Goal: Information Seeking & Learning: Learn about a topic

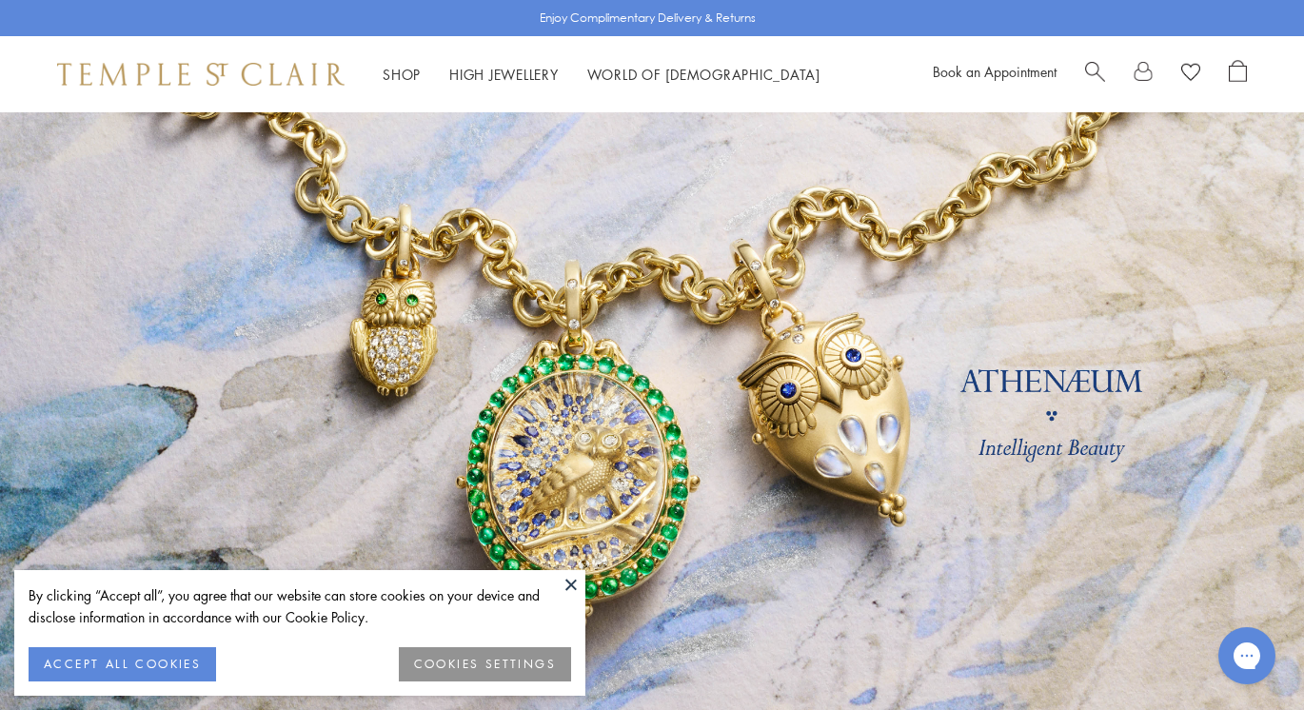
click at [565, 584] on button at bounding box center [571, 584] width 29 height 29
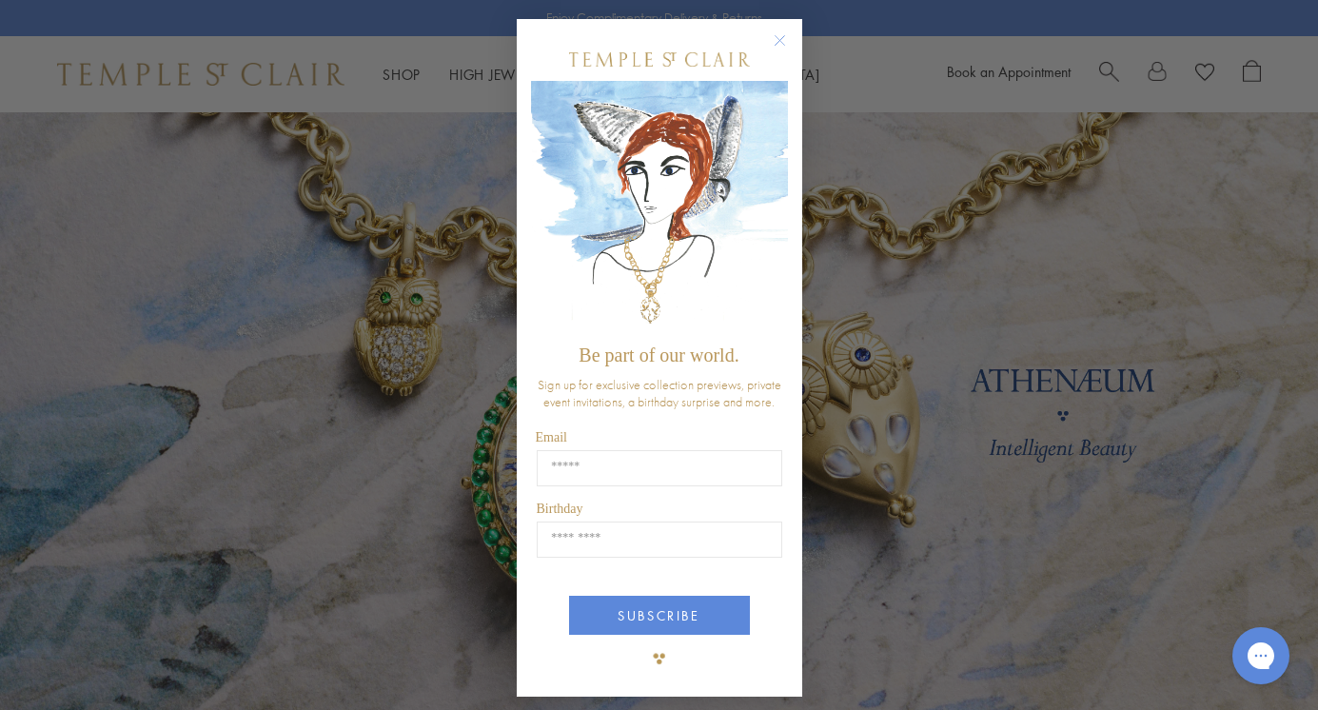
click at [768, 39] on circle "Close dialog" at bounding box center [779, 41] width 23 height 23
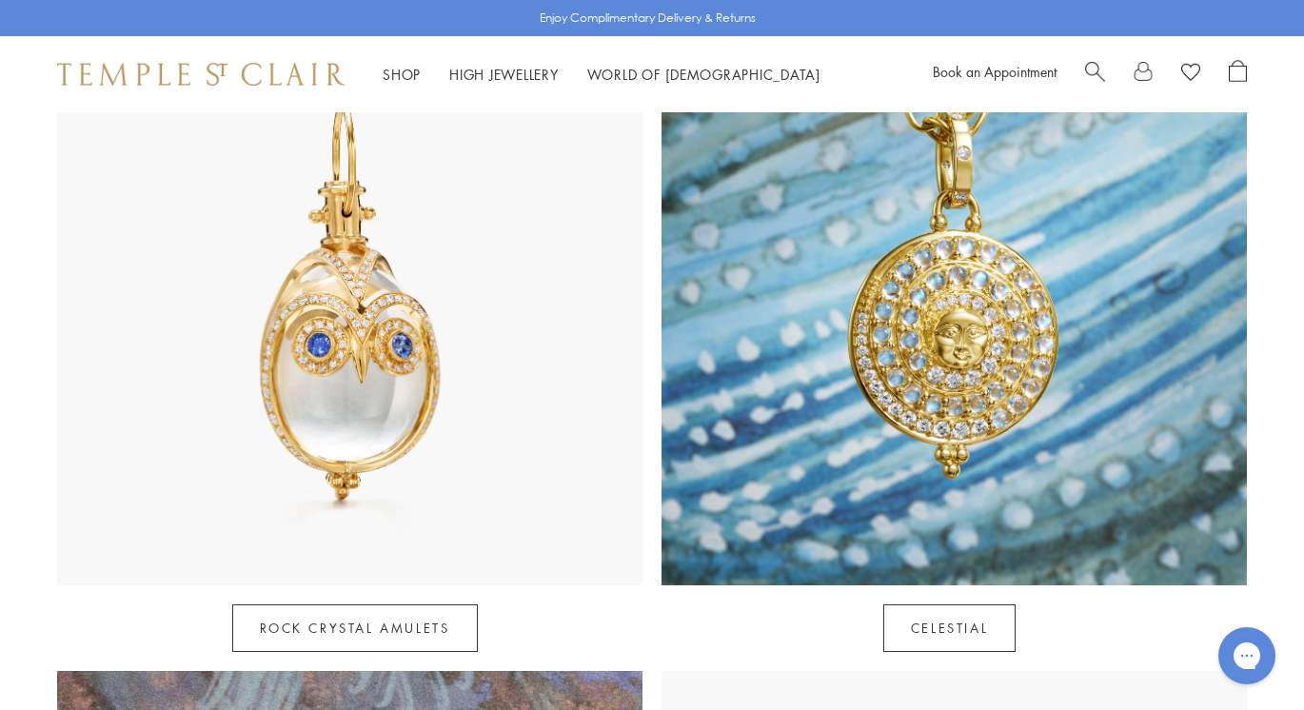
scroll to position [1028, 0]
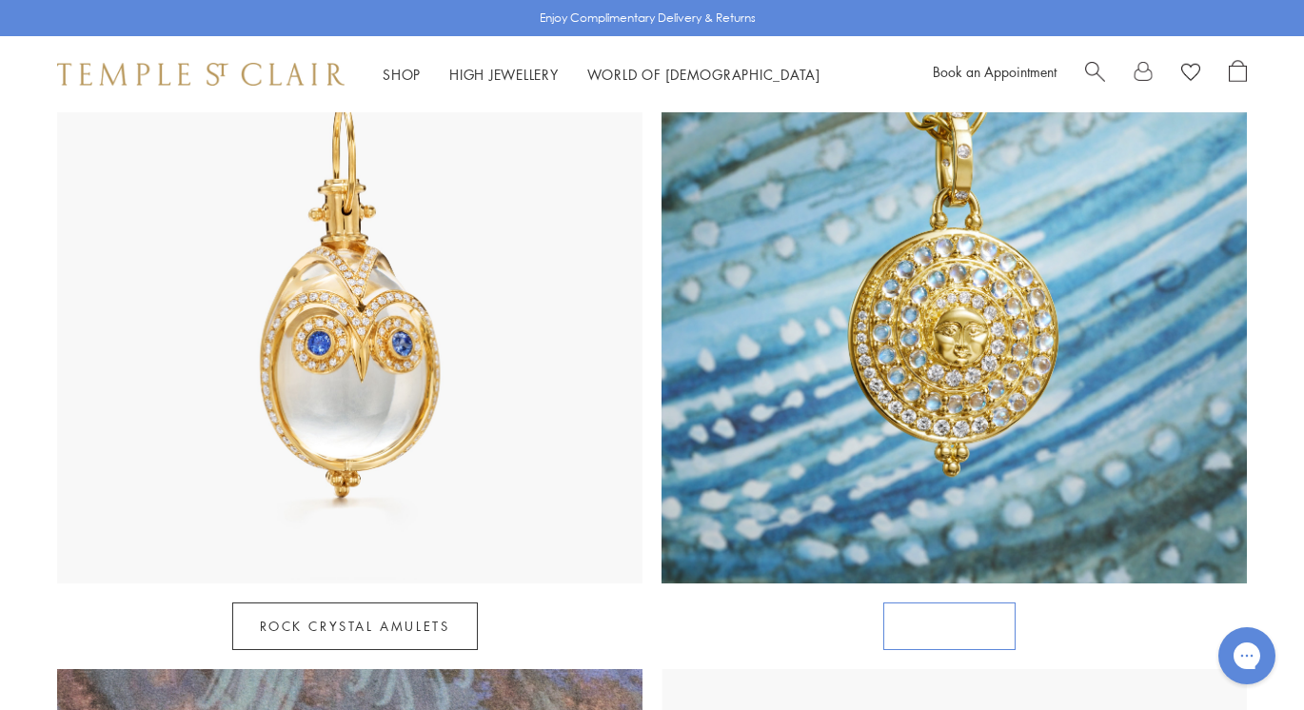
click at [955, 603] on link "Celestial" at bounding box center [949, 627] width 132 height 48
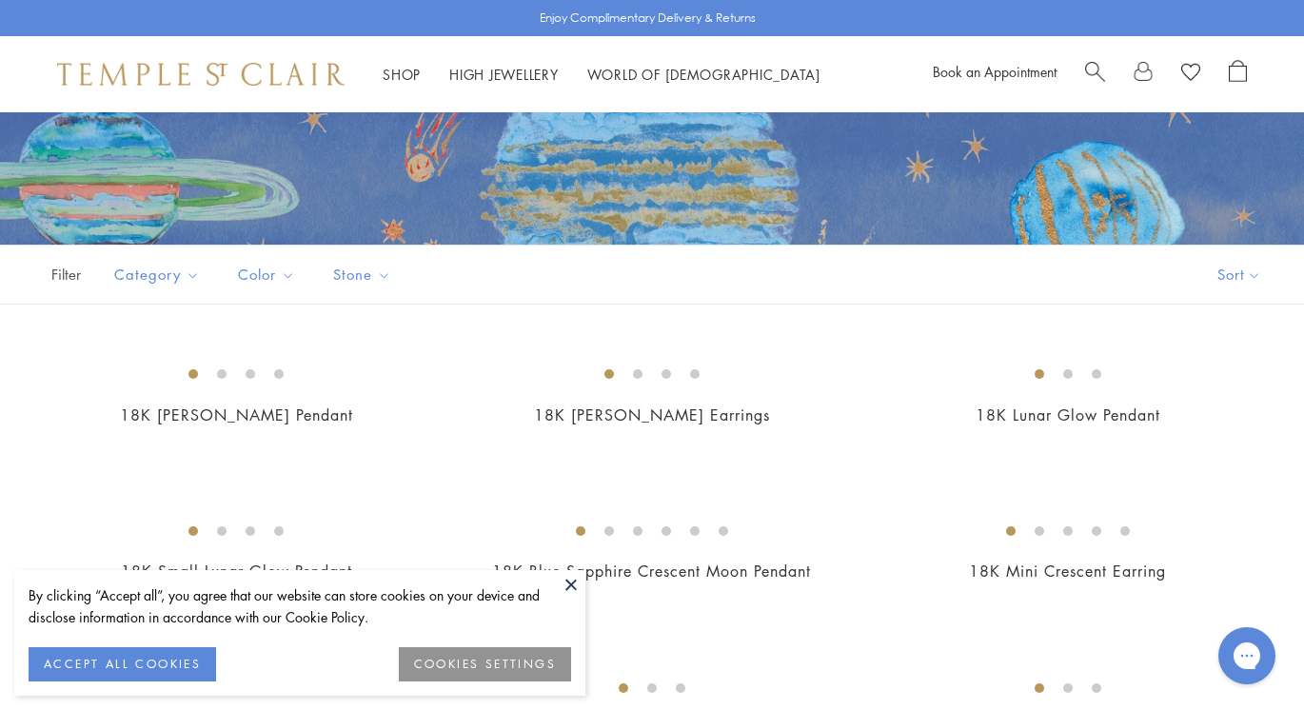
scroll to position [267, 0]
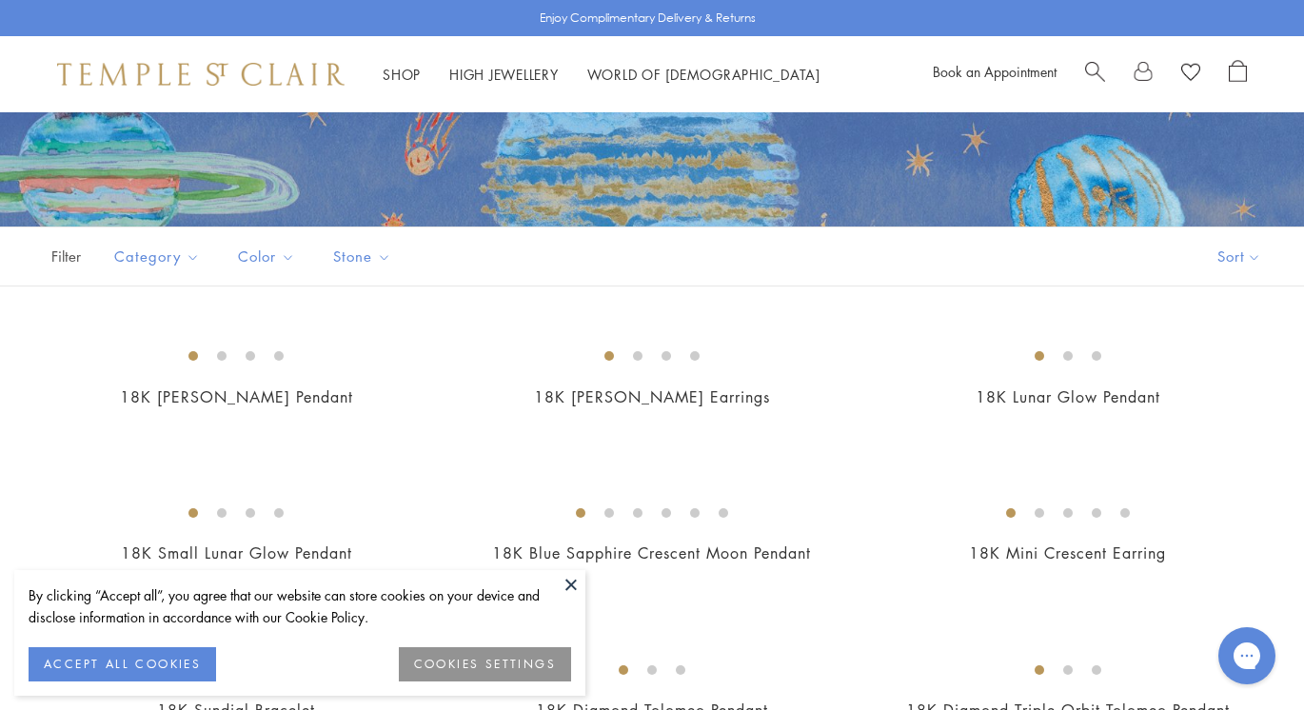
click at [571, 586] on button at bounding box center [571, 584] width 29 height 29
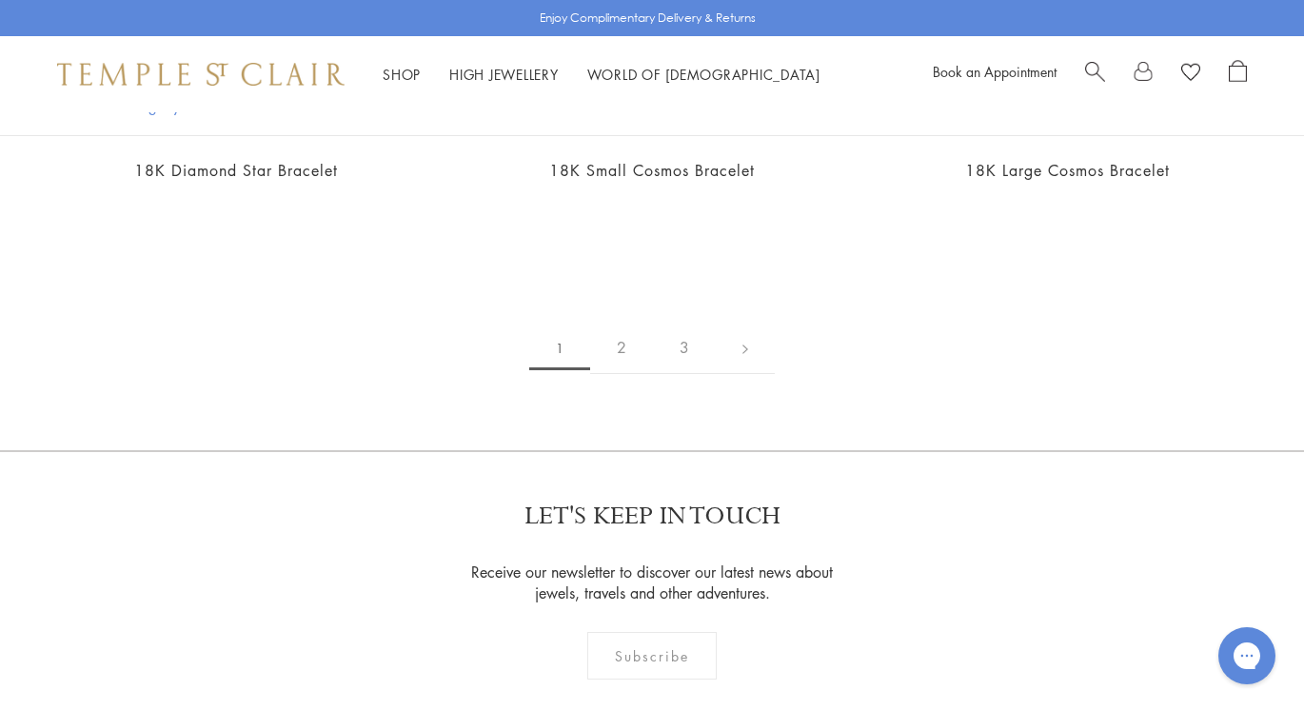
scroll to position [3008, 0]
click at [0, 0] on img at bounding box center [0, 0] width 0 height 0
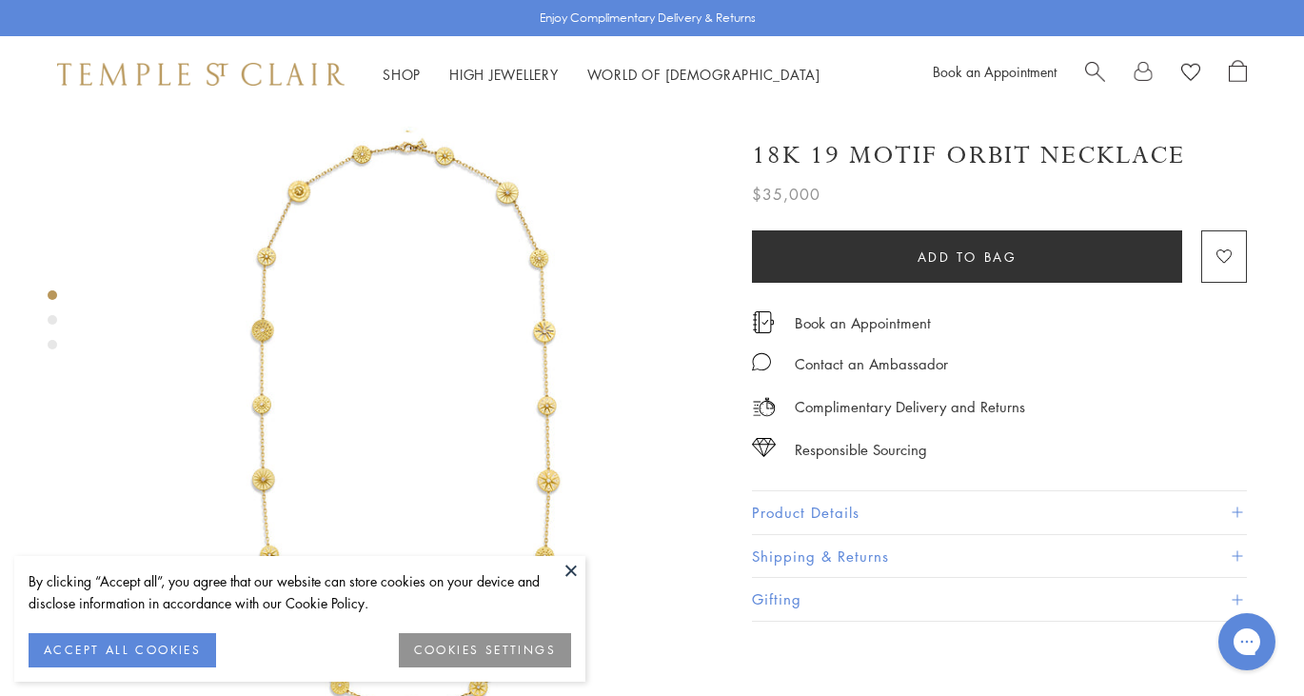
click at [574, 574] on button at bounding box center [571, 570] width 29 height 29
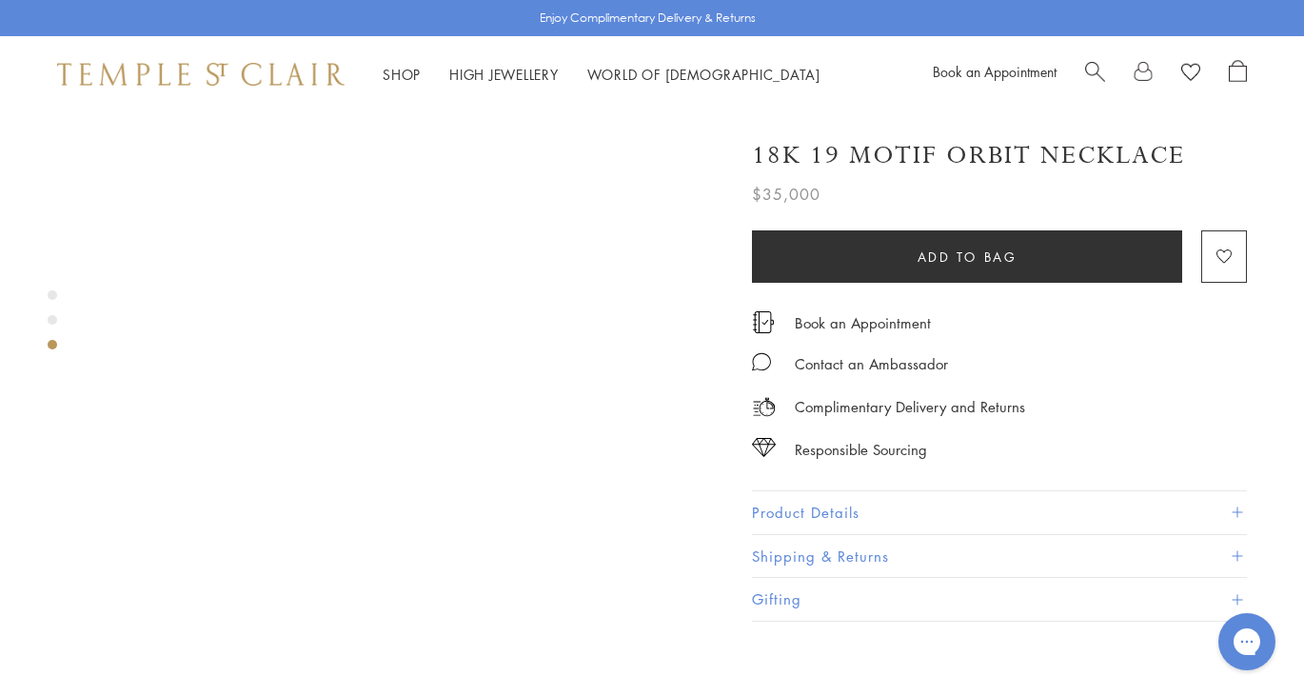
scroll to position [1333, 0]
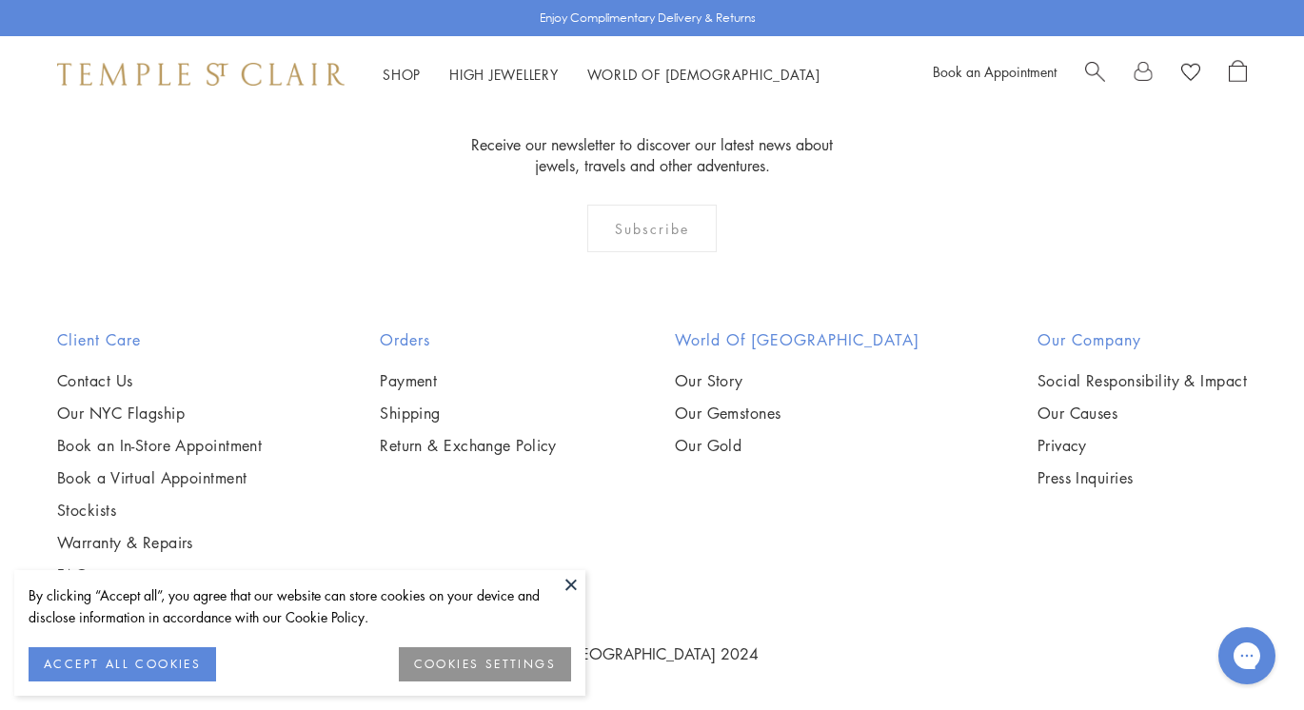
scroll to position [8979, 0]
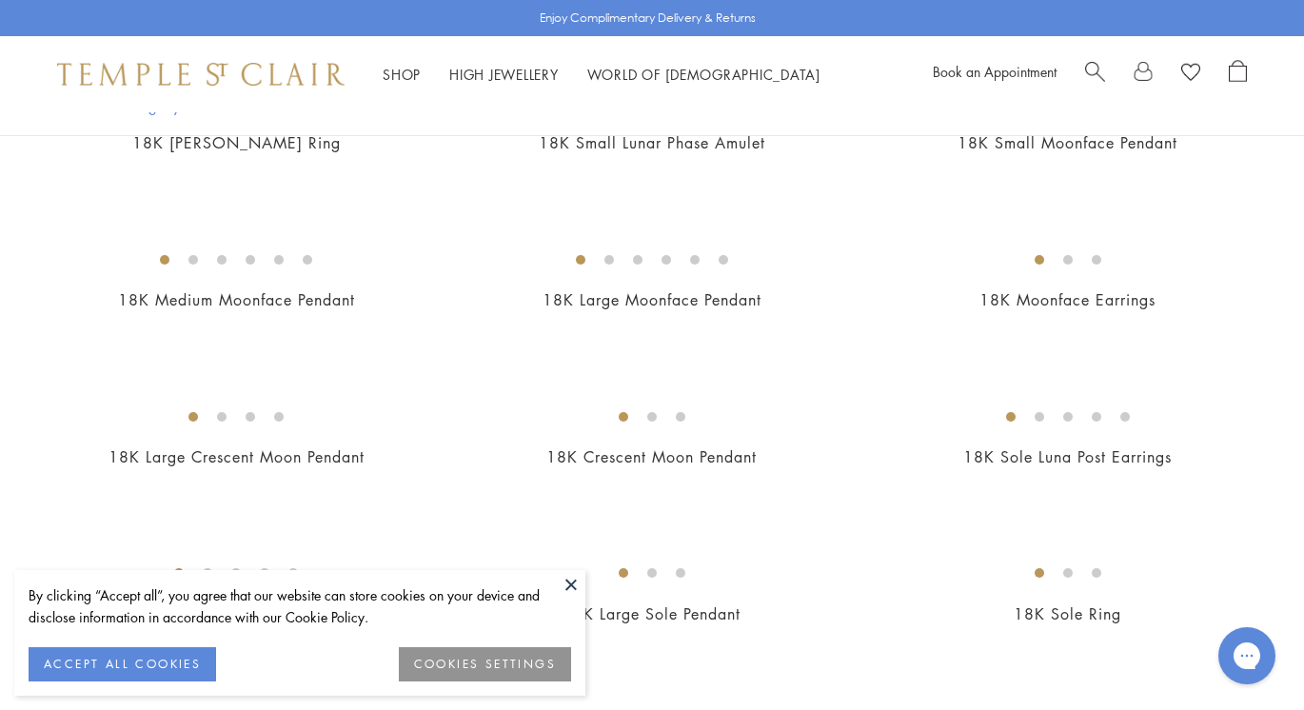
scroll to position [914, 0]
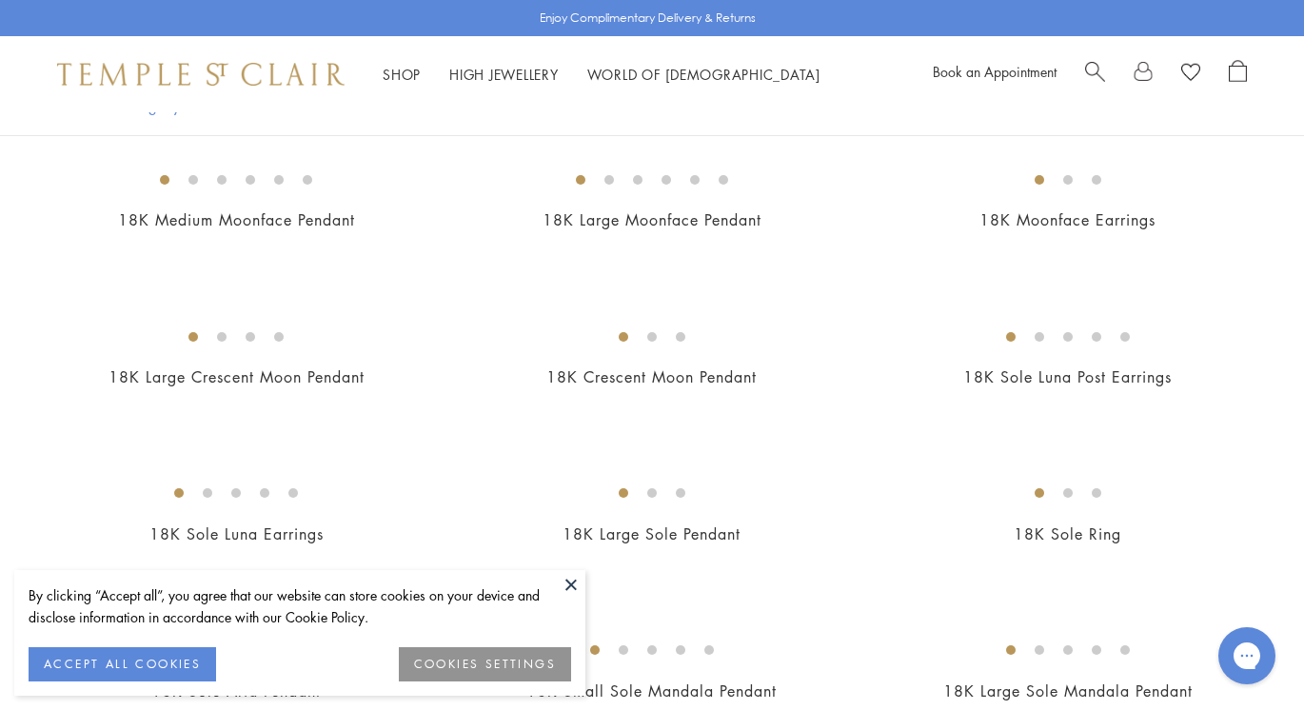
click at [568, 584] on button at bounding box center [571, 584] width 29 height 29
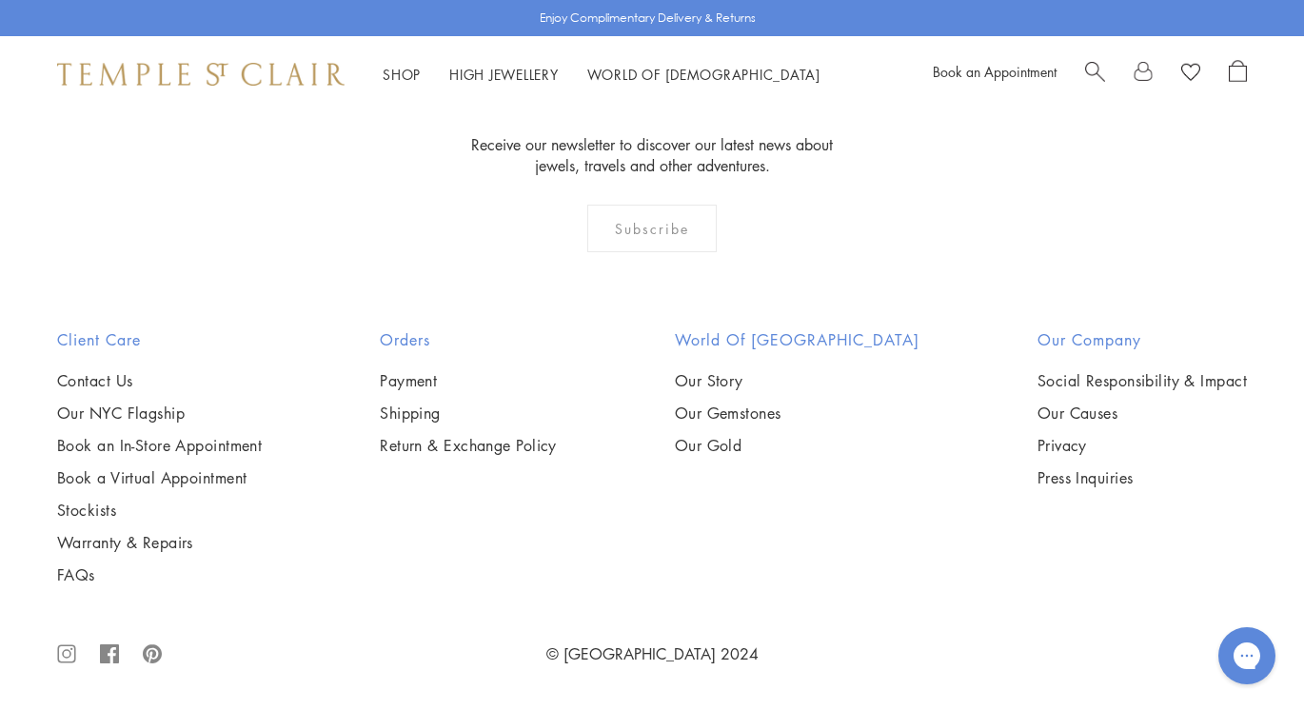
scroll to position [6092, 0]
click at [0, 0] on img at bounding box center [0, 0] width 0 height 0
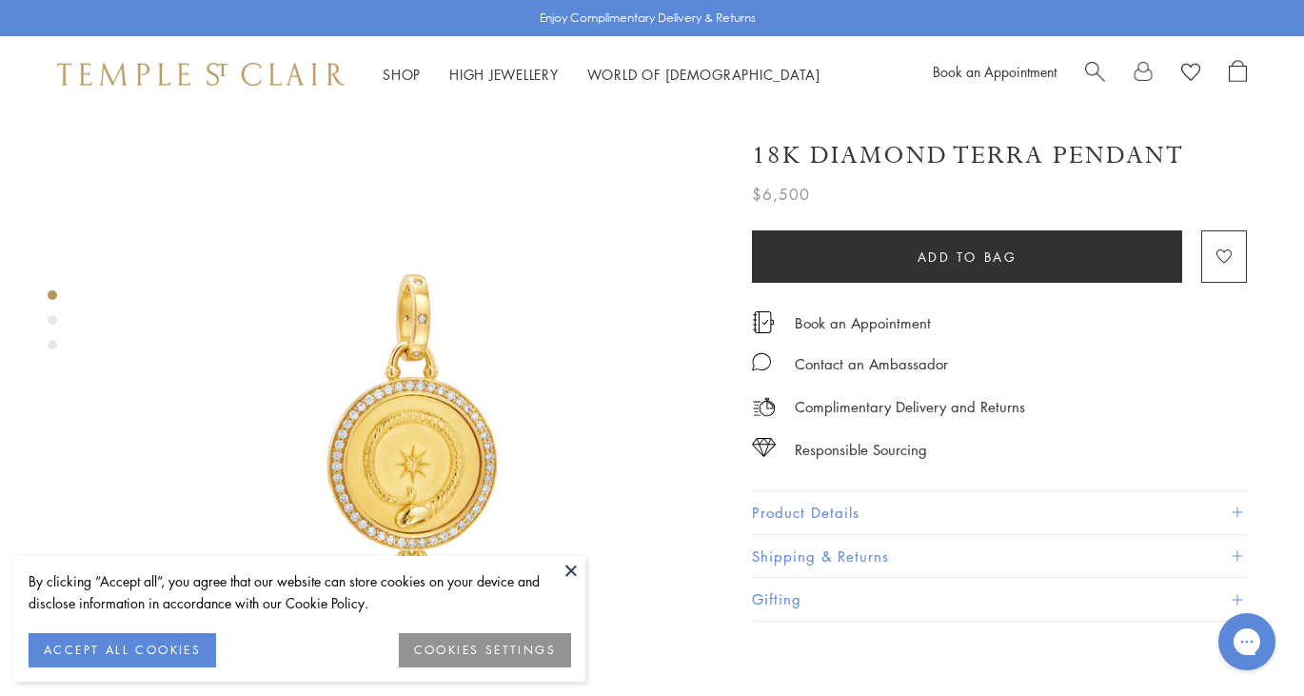
click at [568, 565] on button at bounding box center [571, 570] width 29 height 29
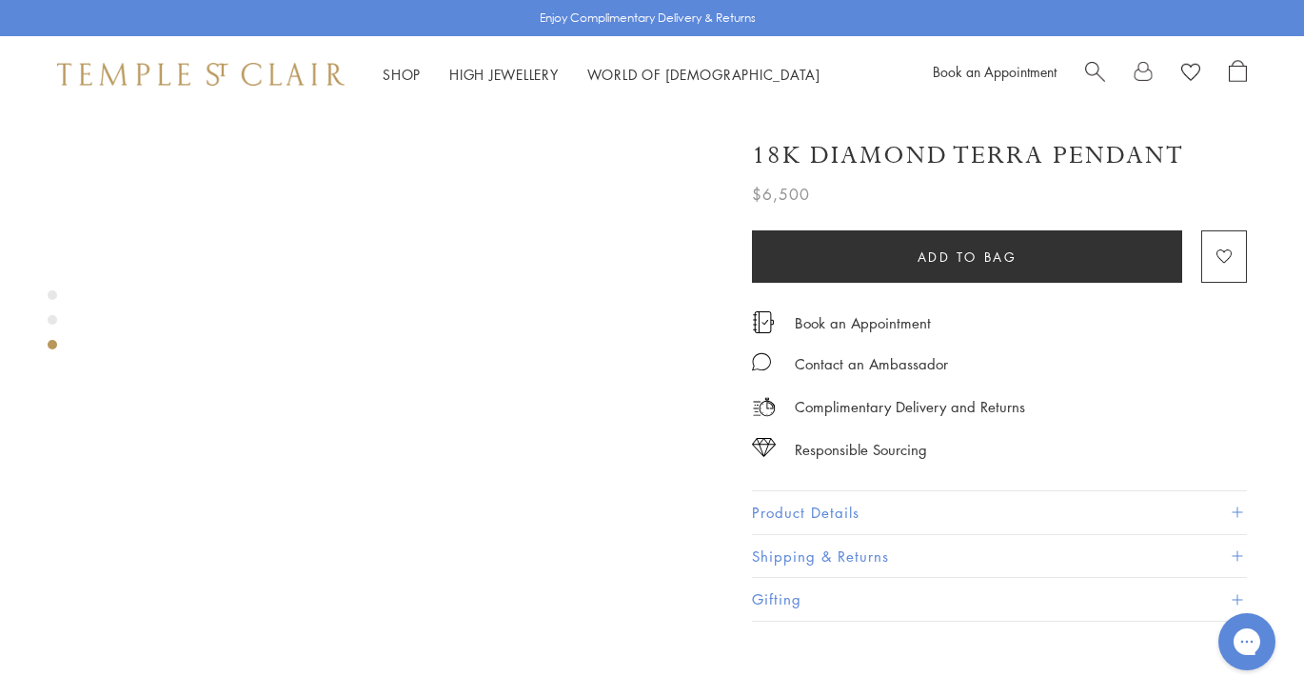
scroll to position [1104, 0]
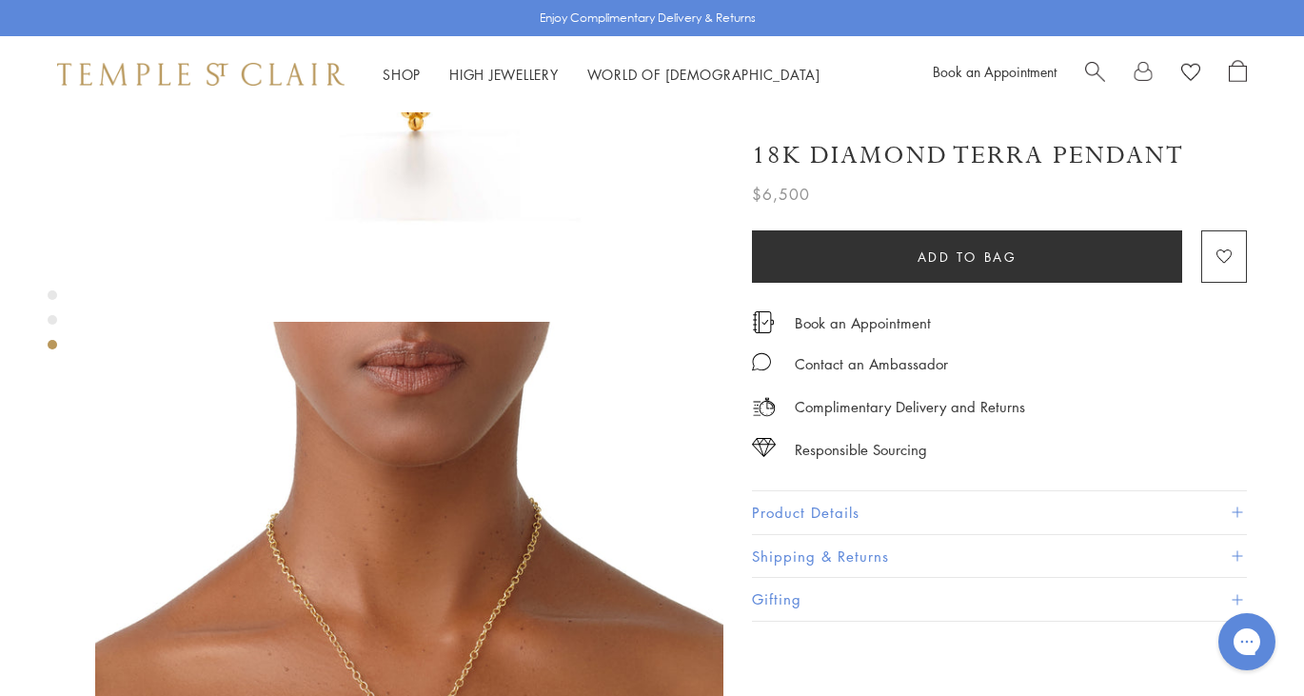
click at [849, 495] on button "Product Details" at bounding box center [999, 512] width 495 height 43
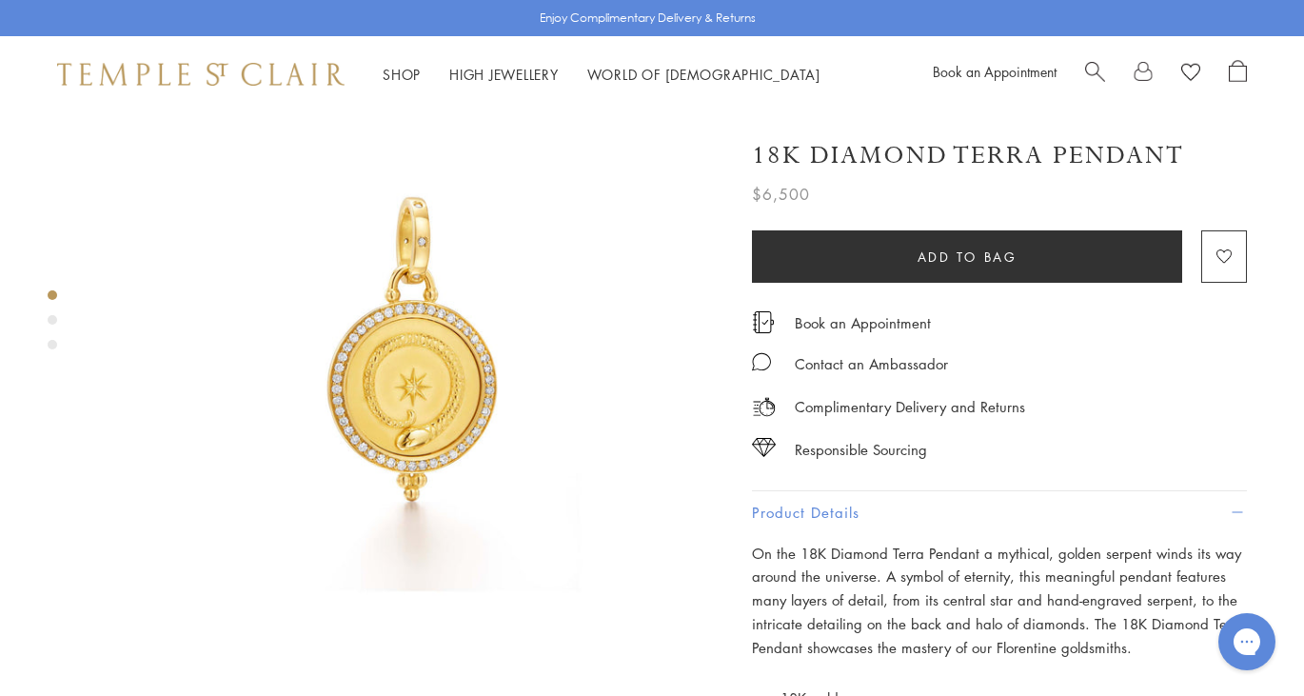
scroll to position [76, 0]
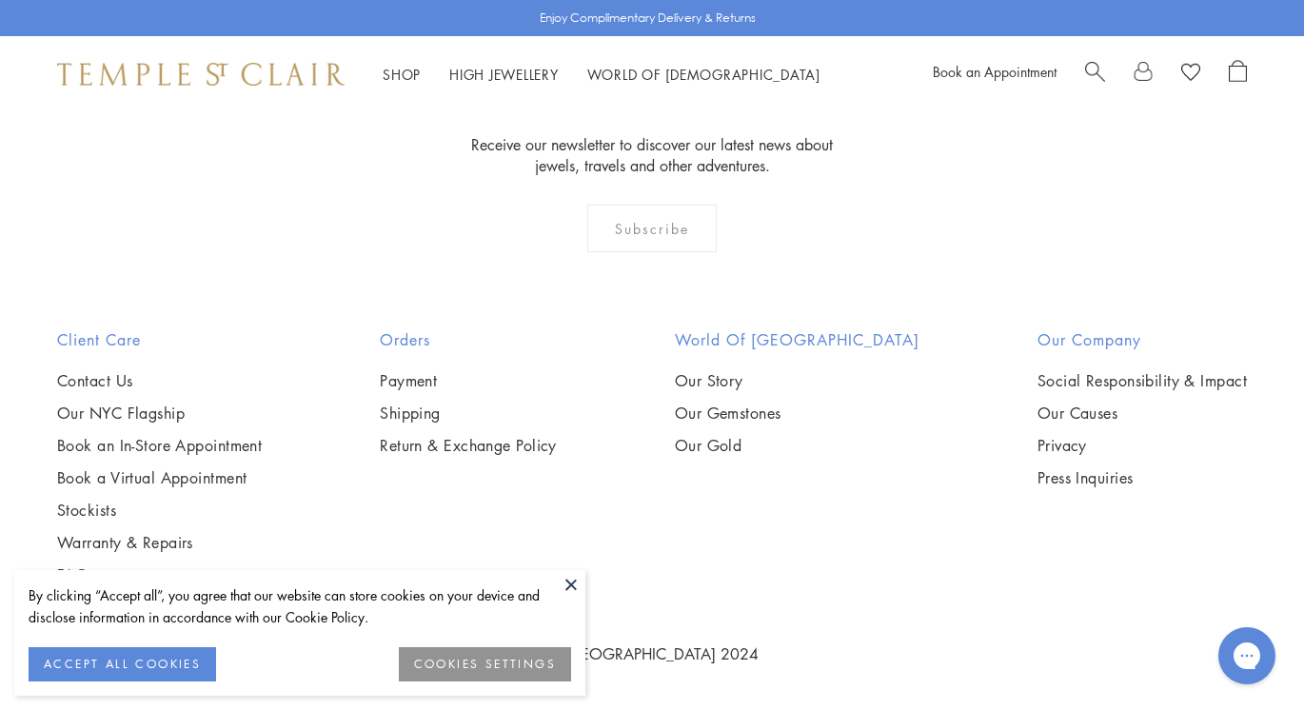
scroll to position [7647, 0]
click at [568, 584] on button at bounding box center [571, 584] width 29 height 29
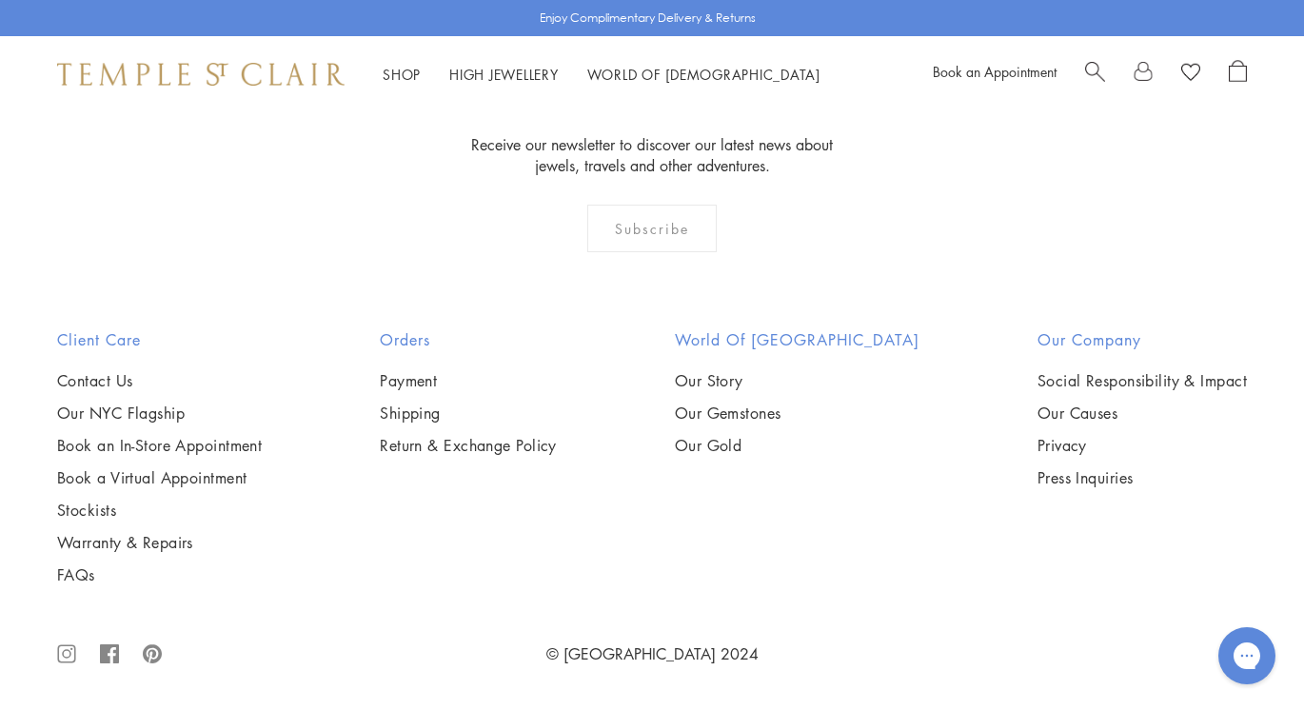
scroll to position [8941, 0]
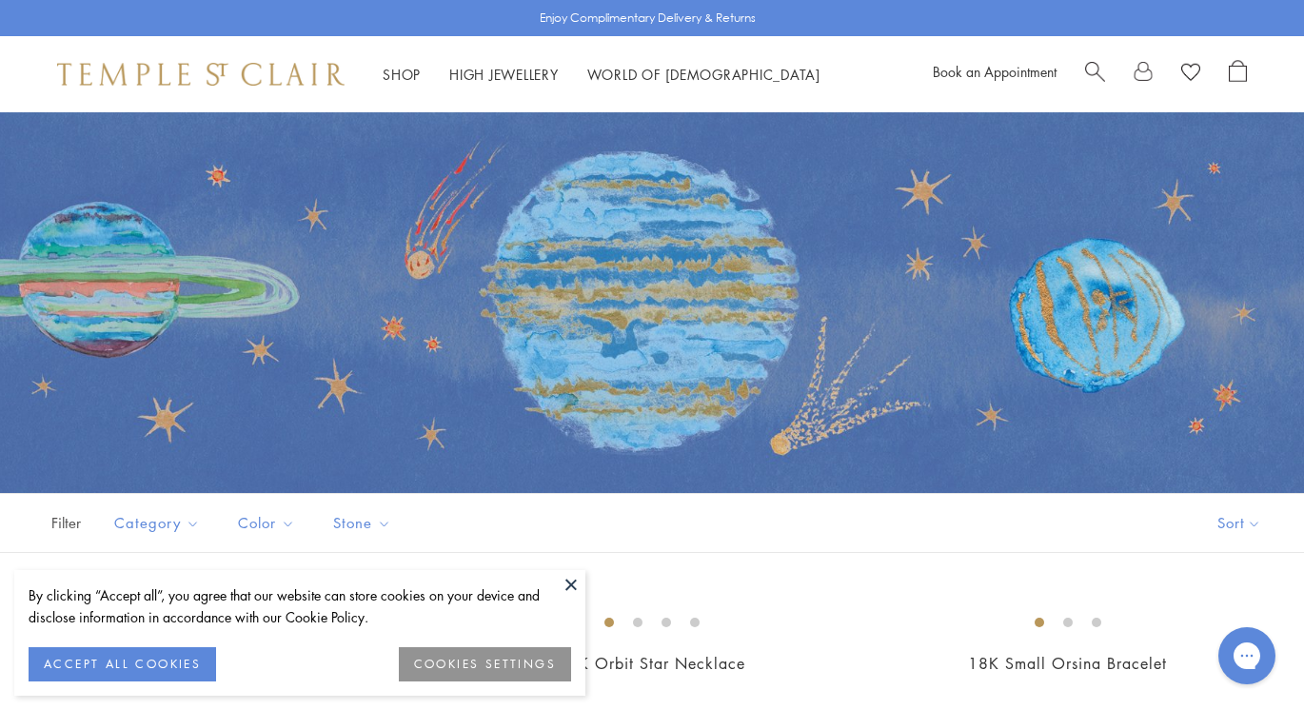
click at [570, 585] on button at bounding box center [571, 584] width 29 height 29
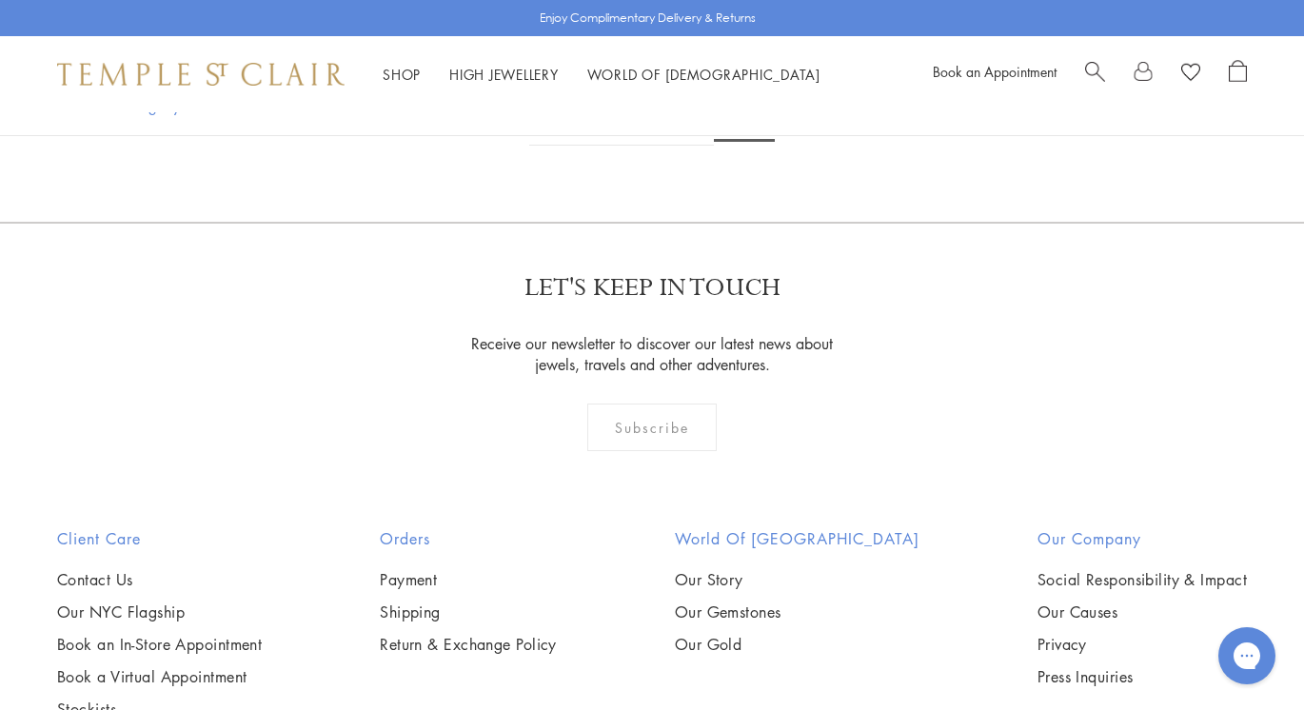
scroll to position [723, 0]
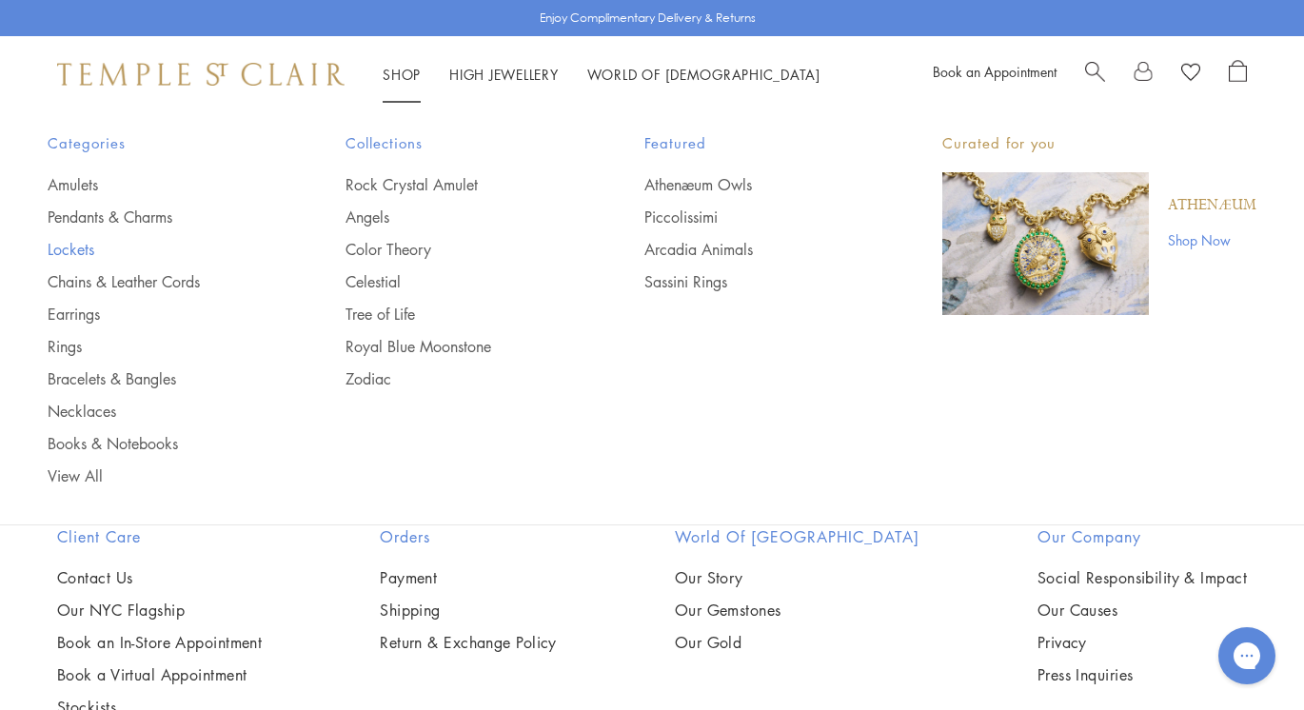
click at [76, 244] on link "Lockets" at bounding box center [159, 249] width 222 height 21
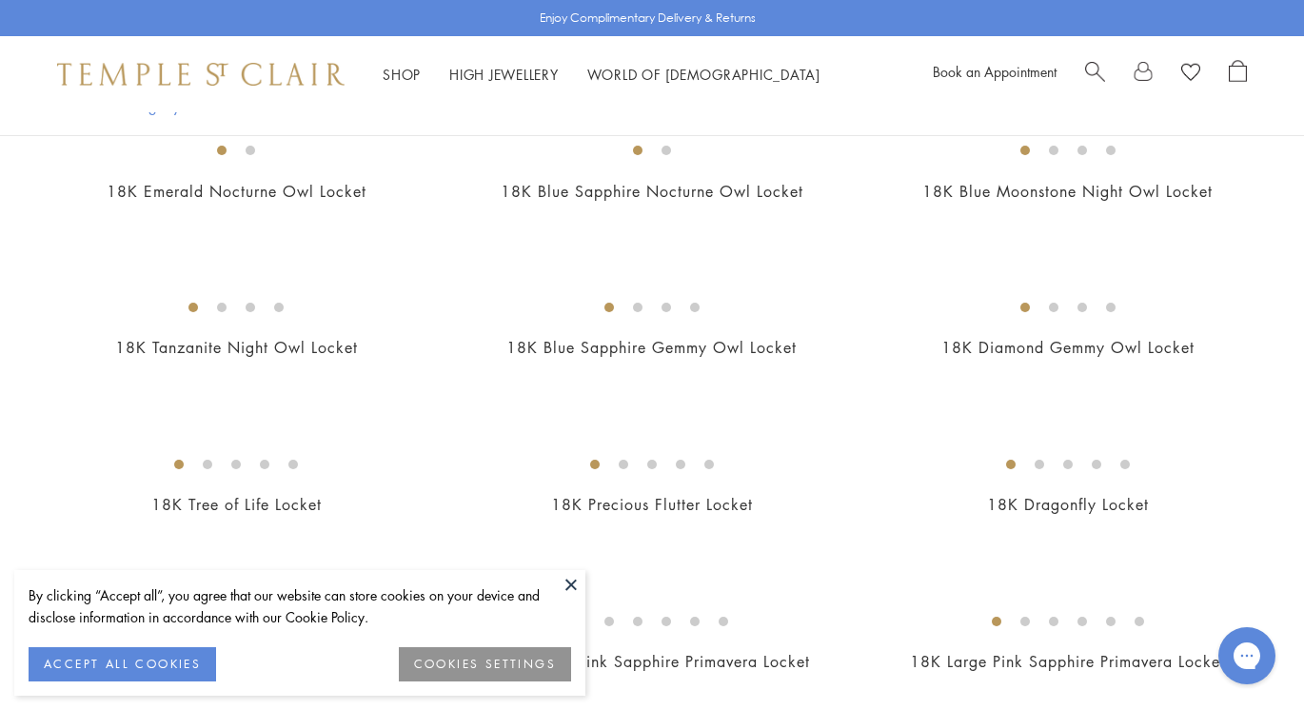
scroll to position [228, 0]
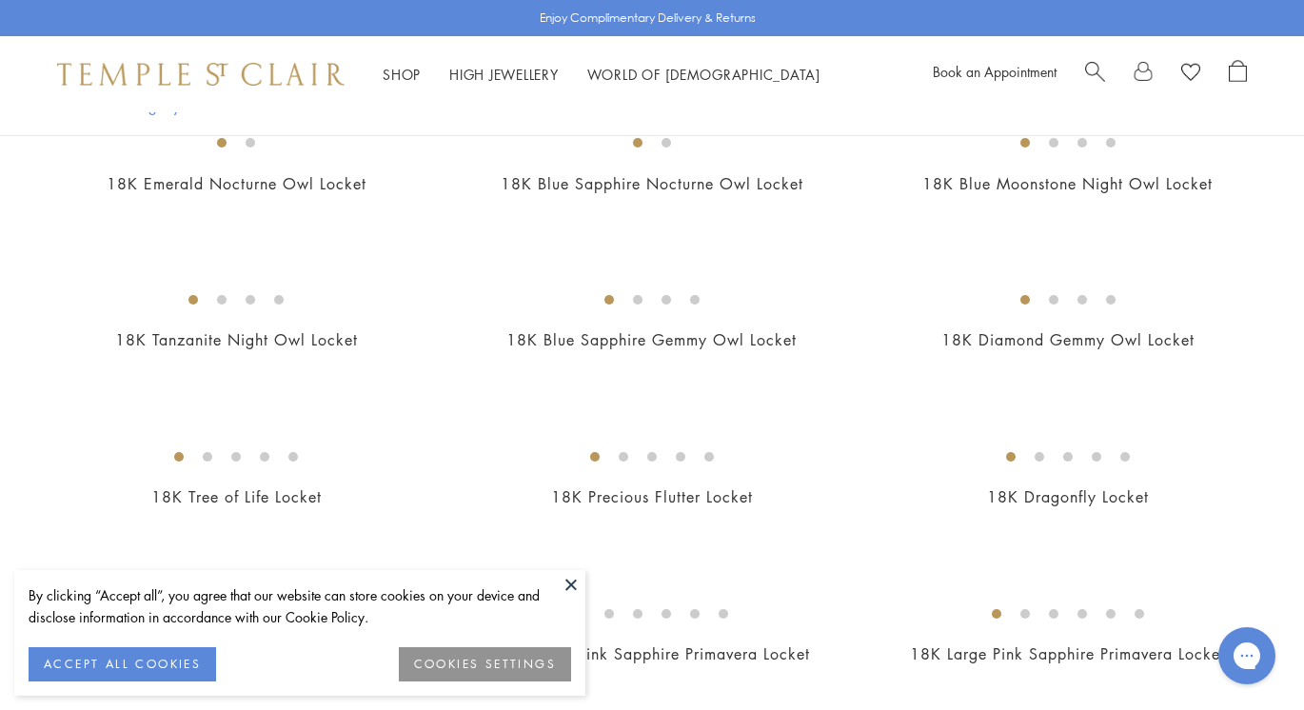
click at [566, 585] on button at bounding box center [571, 584] width 29 height 29
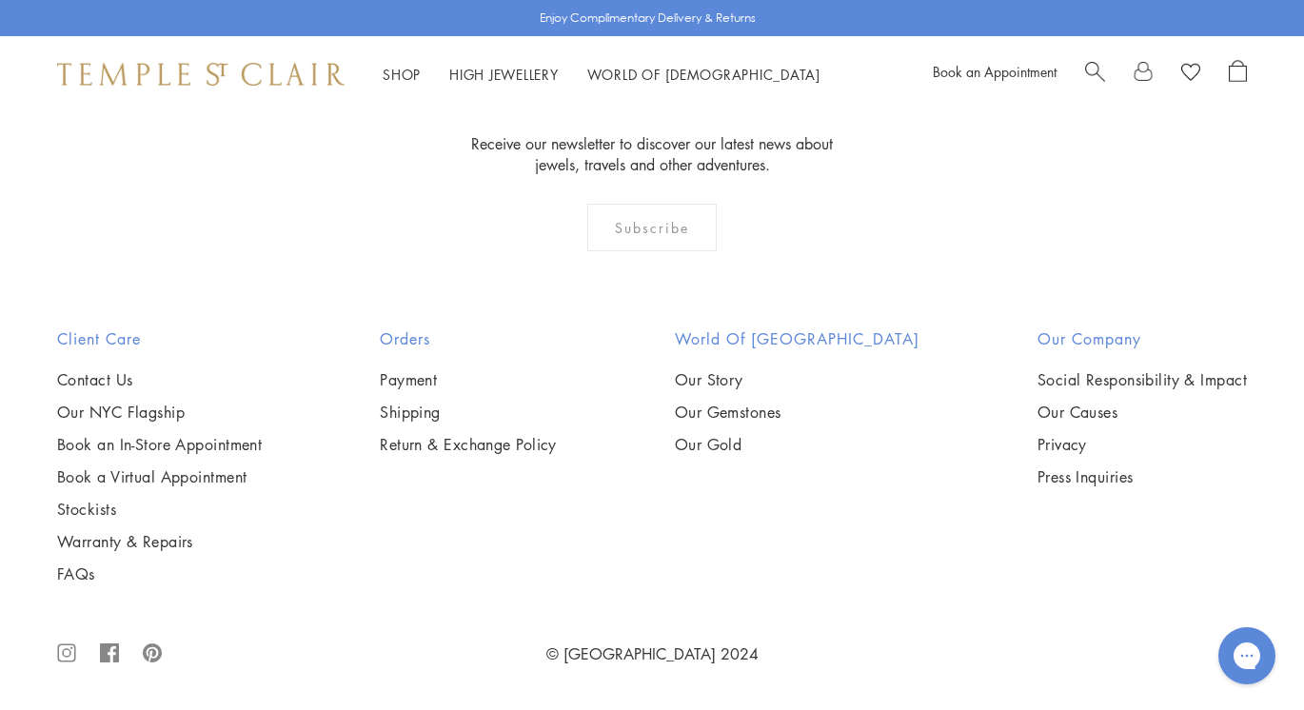
scroll to position [3503, 0]
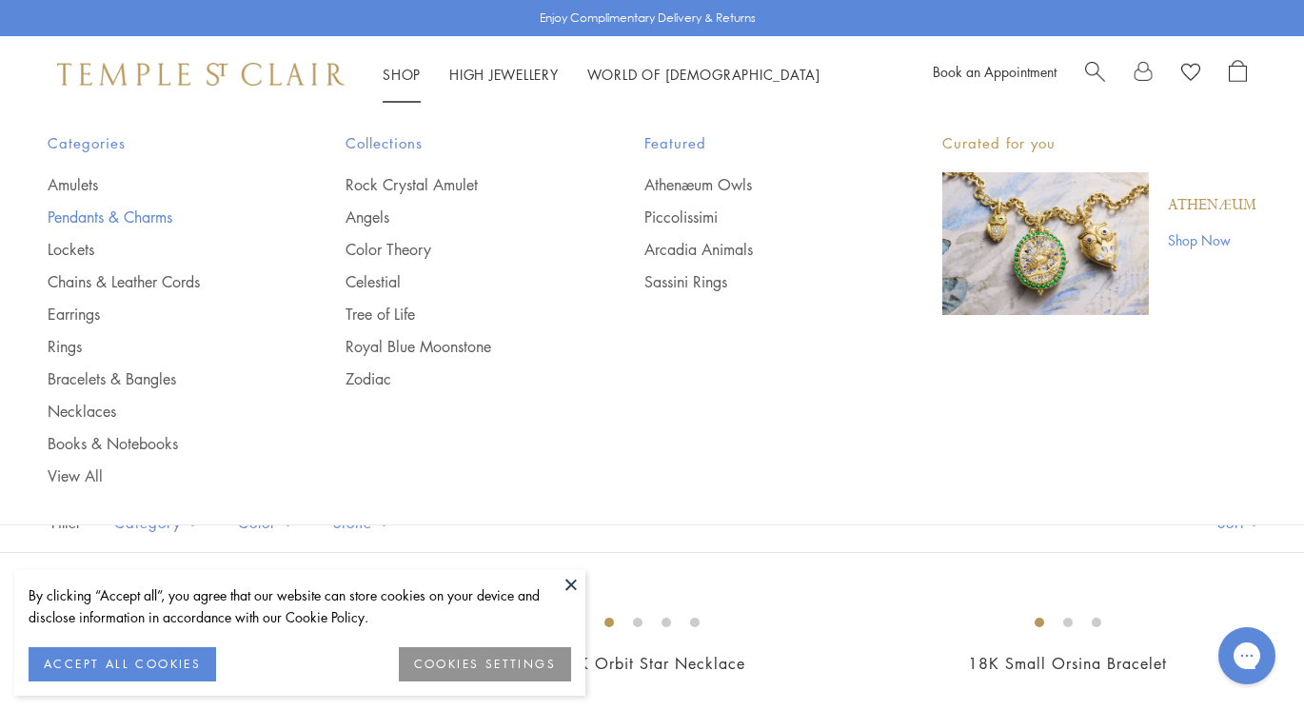
click at [119, 207] on link "Pendants & Charms" at bounding box center [159, 217] width 222 height 21
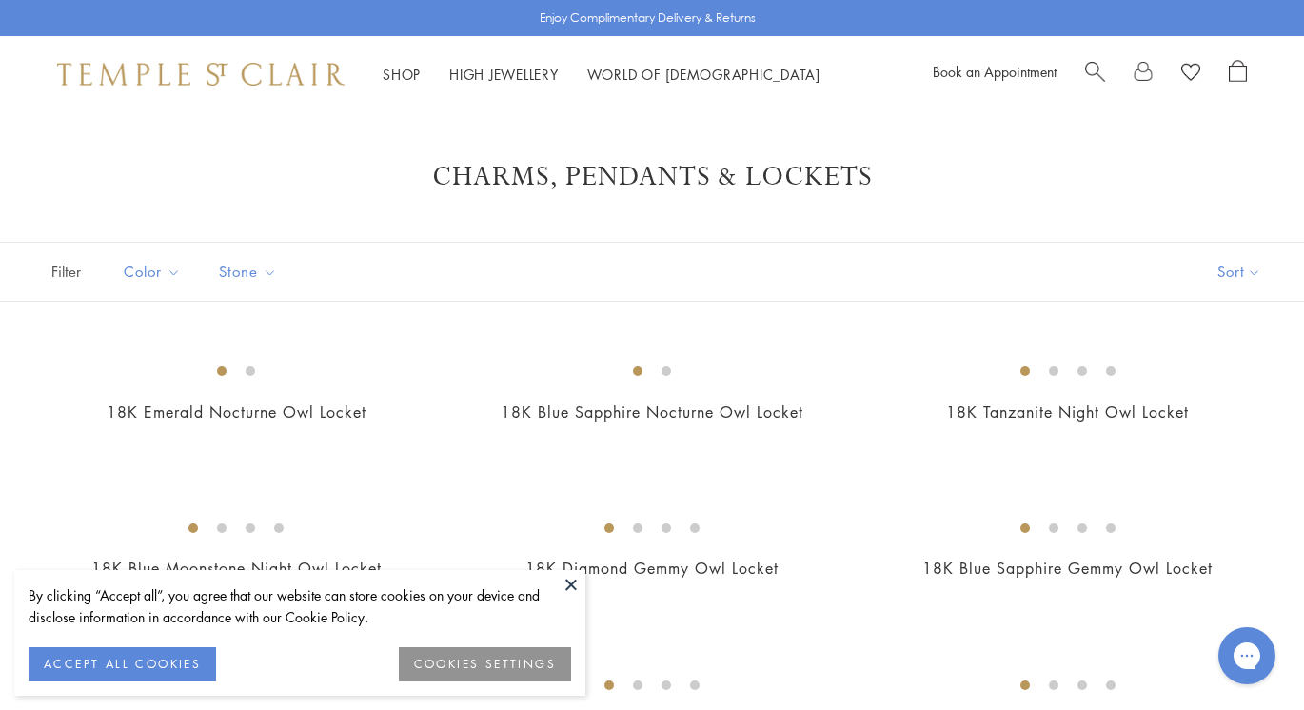
click at [563, 583] on button at bounding box center [571, 584] width 29 height 29
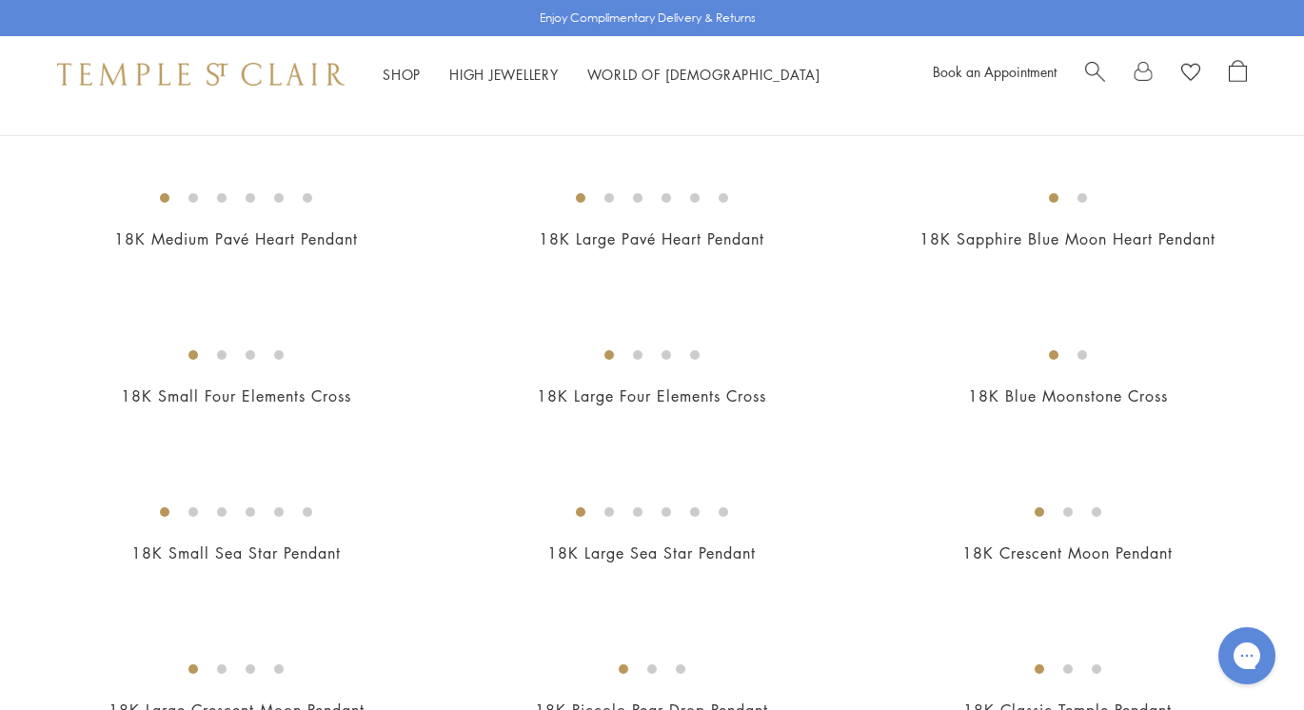
scroll to position [1752, 0]
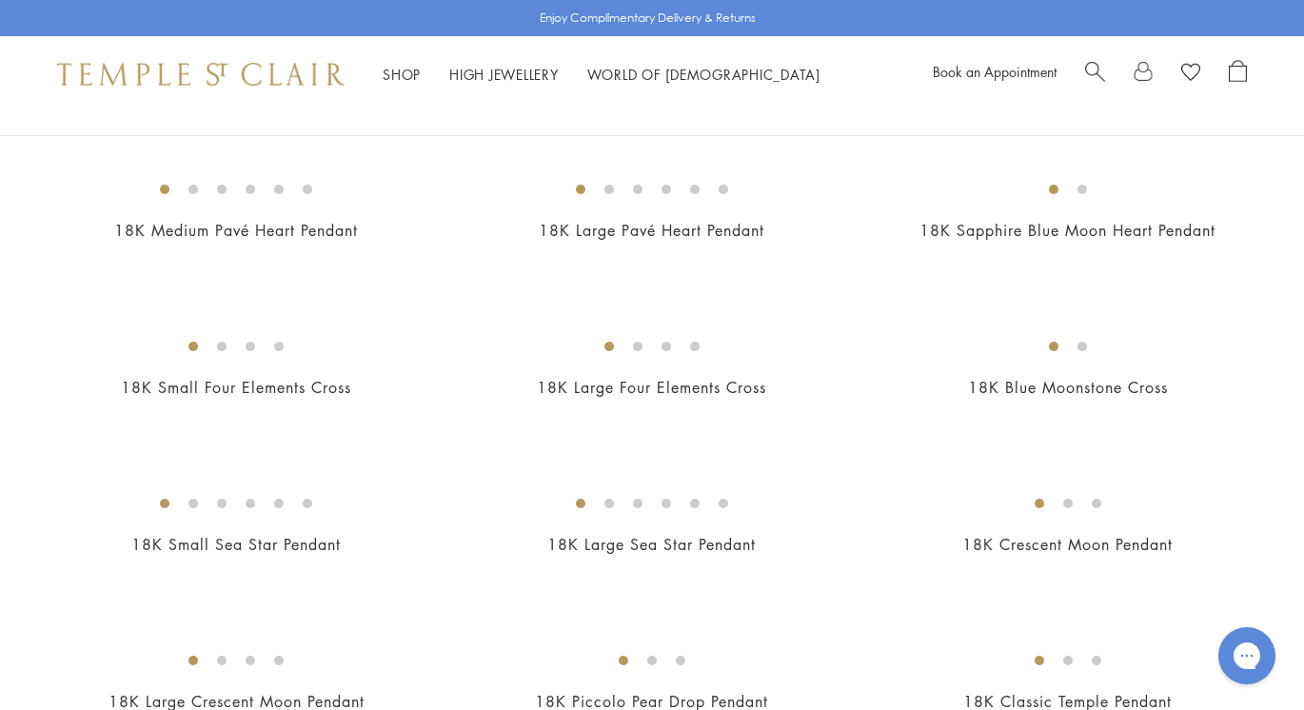
click at [0, 0] on img at bounding box center [0, 0] width 0 height 0
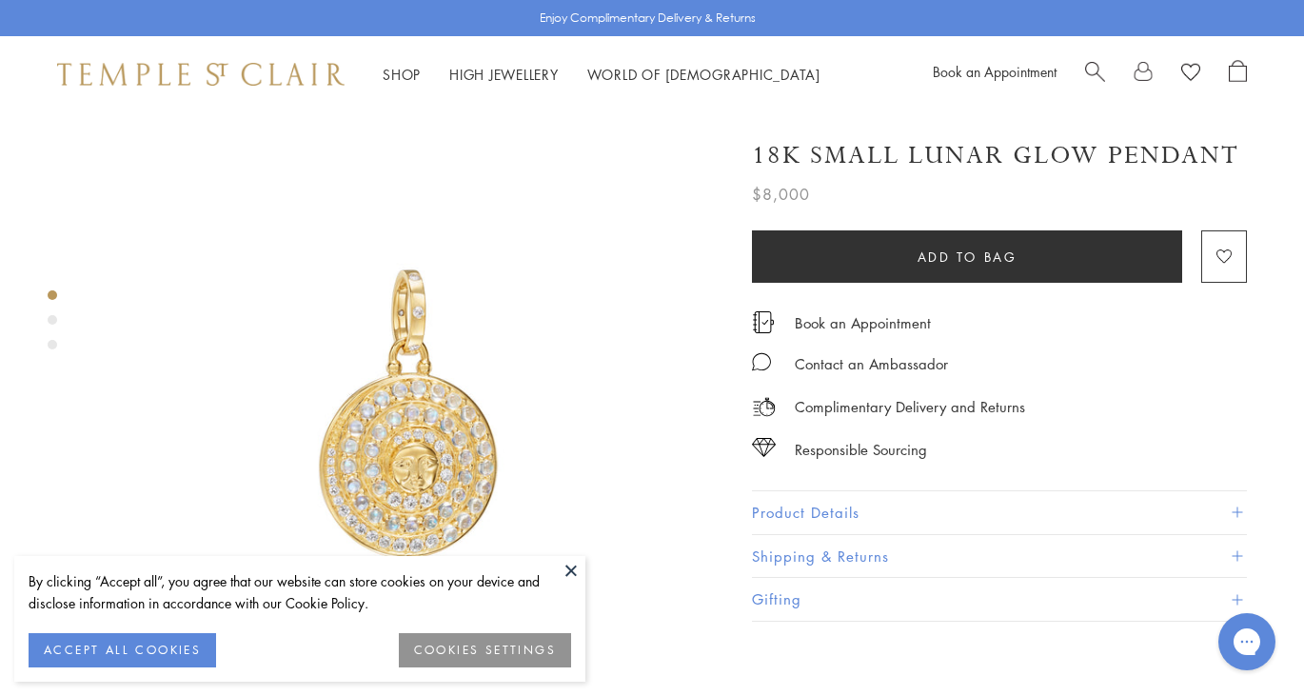
click at [561, 566] on button at bounding box center [571, 570] width 29 height 29
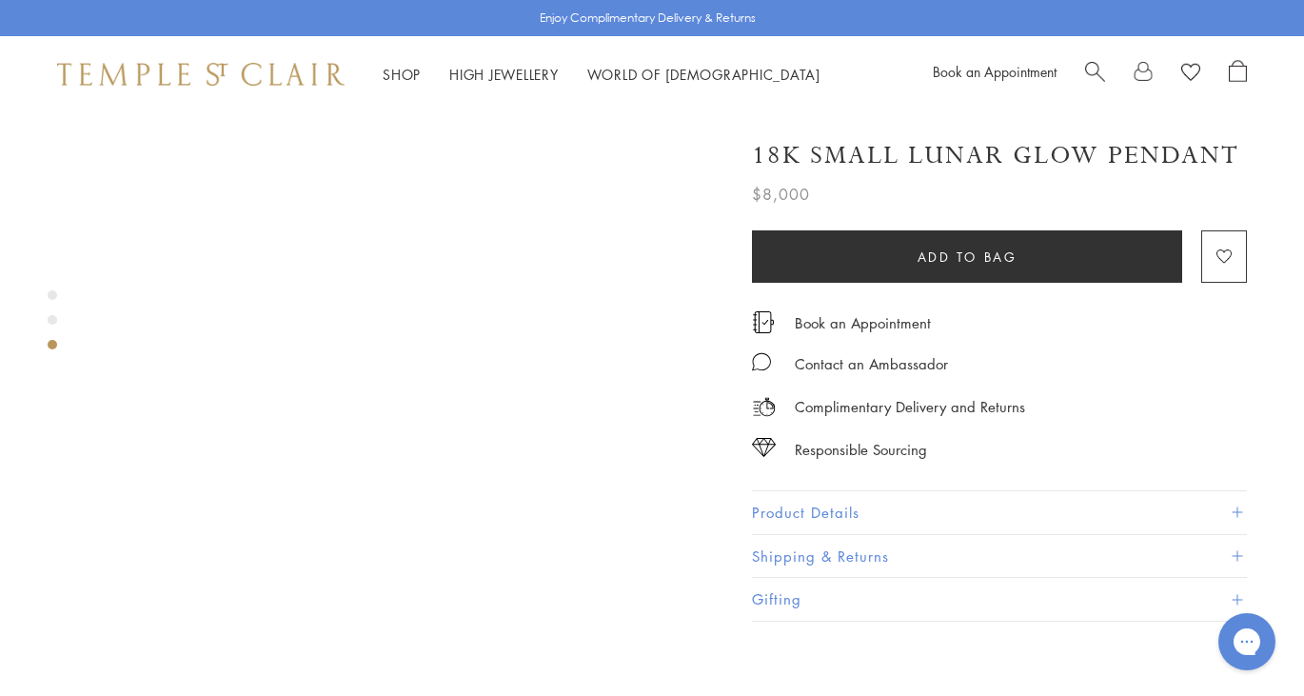
scroll to position [1409, 0]
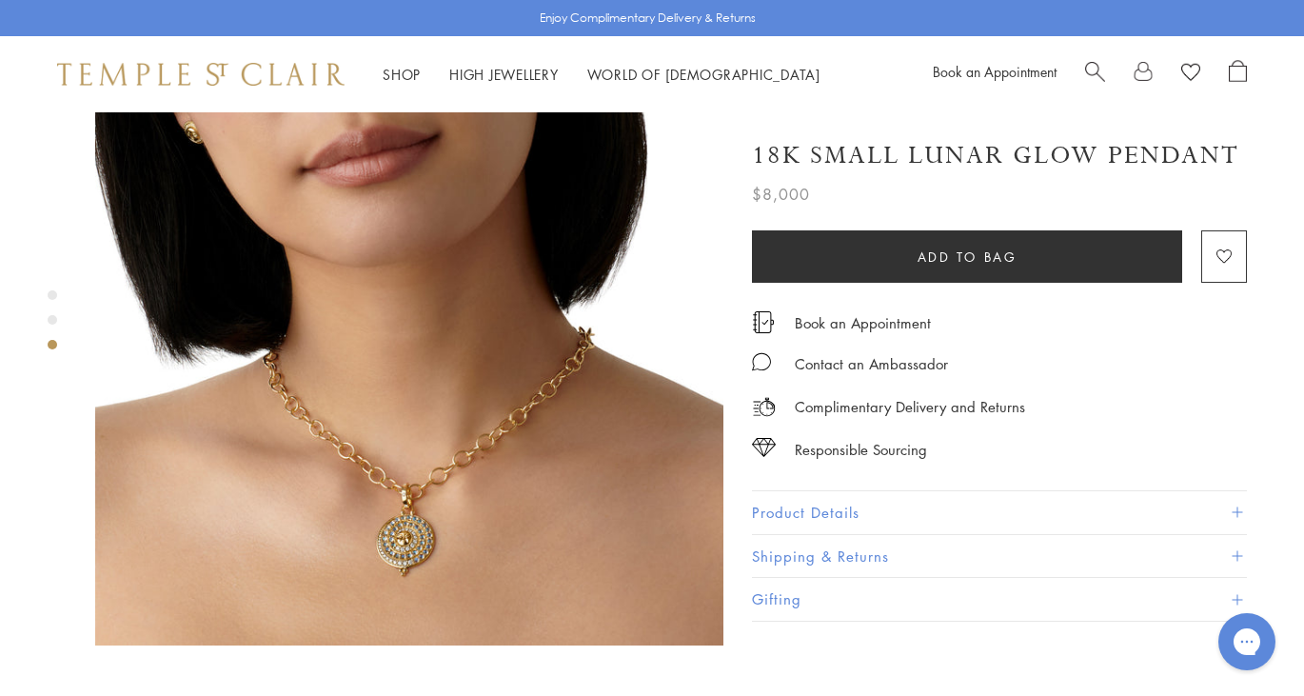
click at [835, 491] on button "Product Details" at bounding box center [999, 512] width 495 height 43
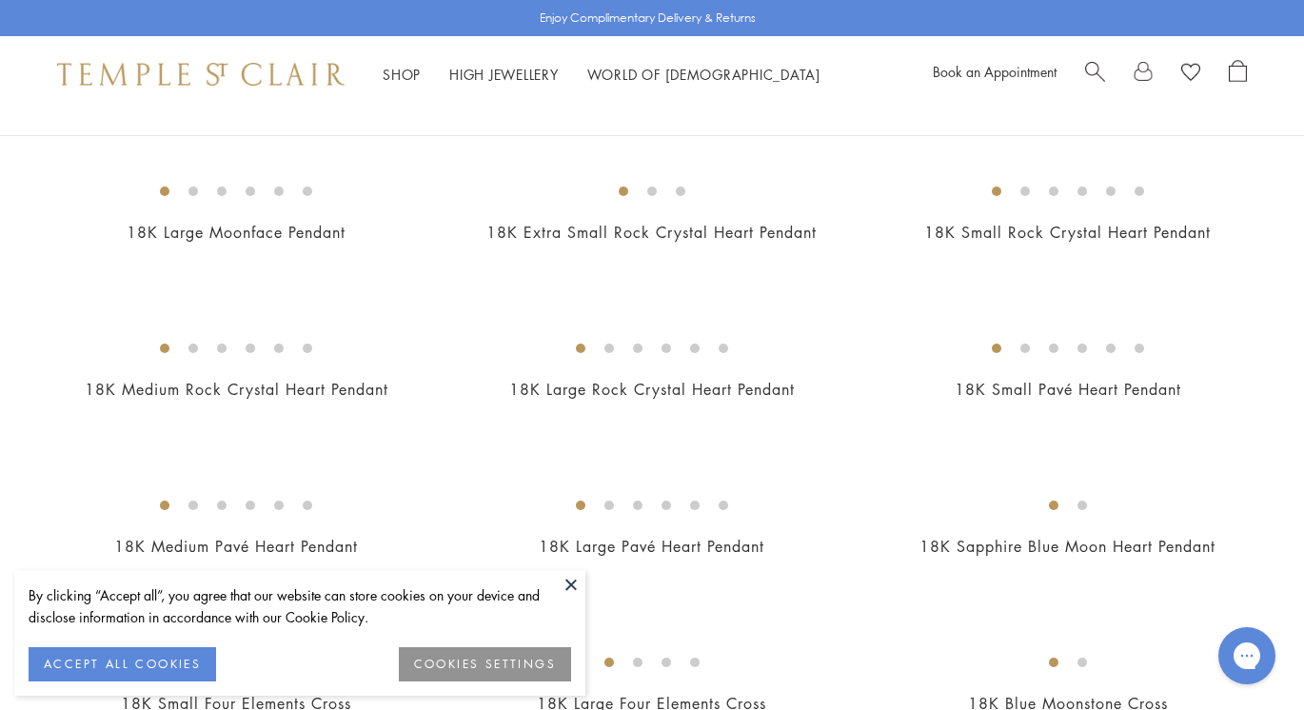
scroll to position [1554, 0]
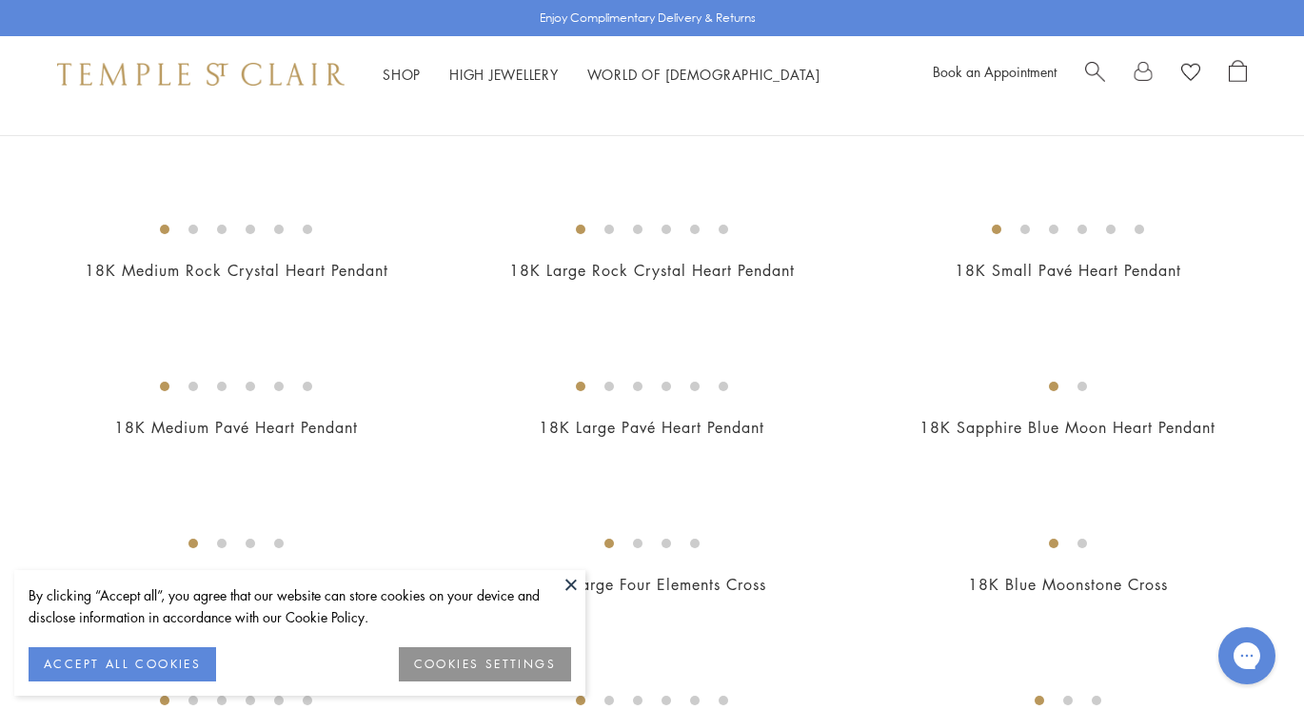
click at [561, 583] on button at bounding box center [571, 584] width 29 height 29
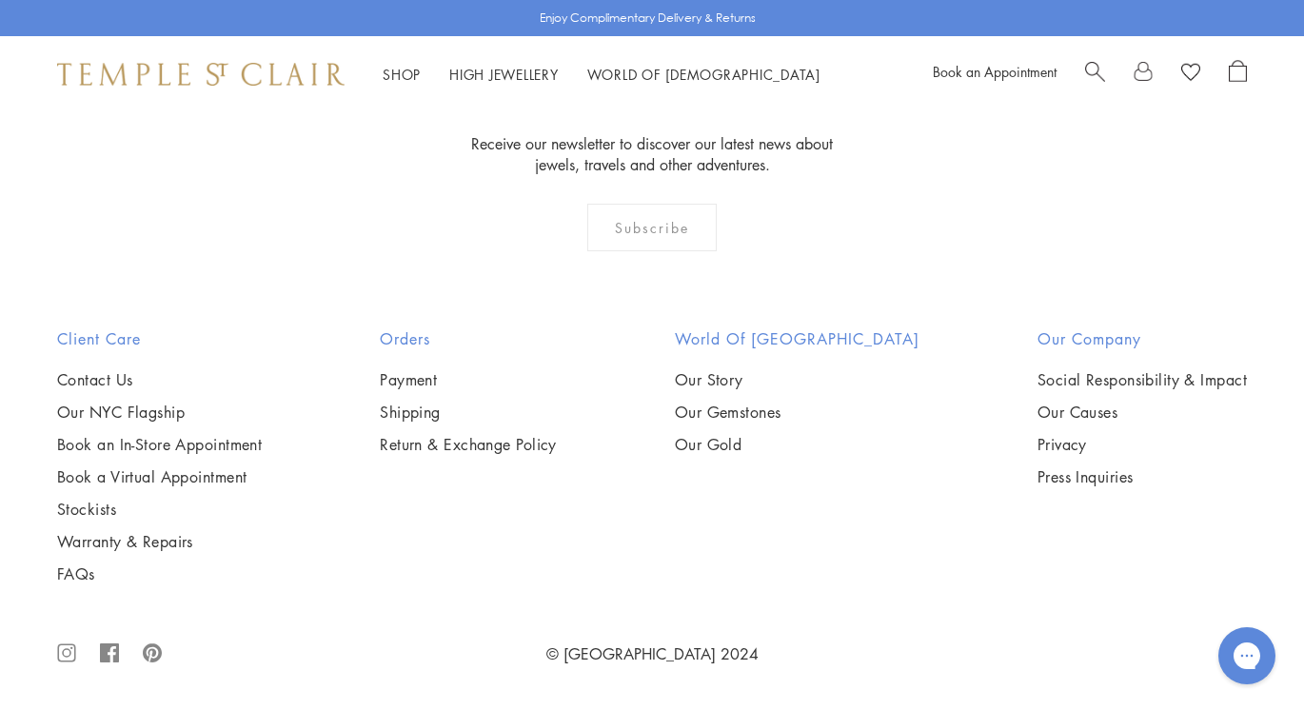
scroll to position [11188, 0]
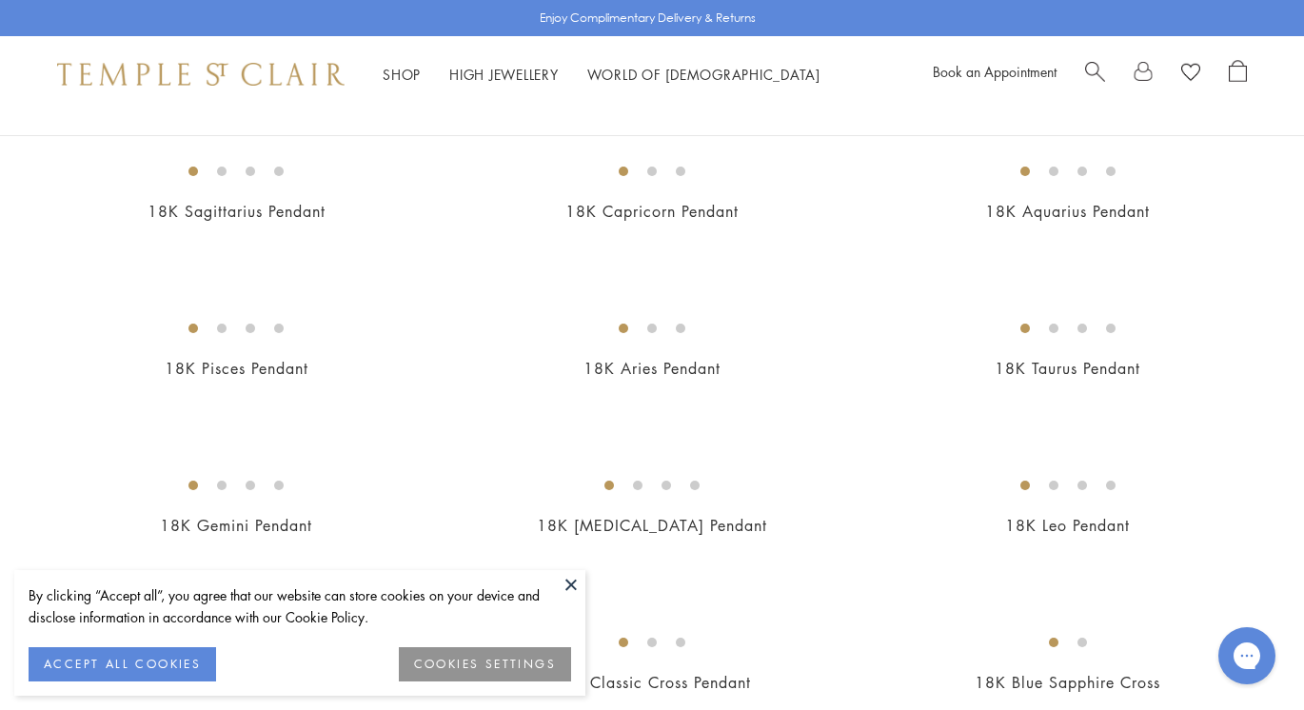
scroll to position [381, 0]
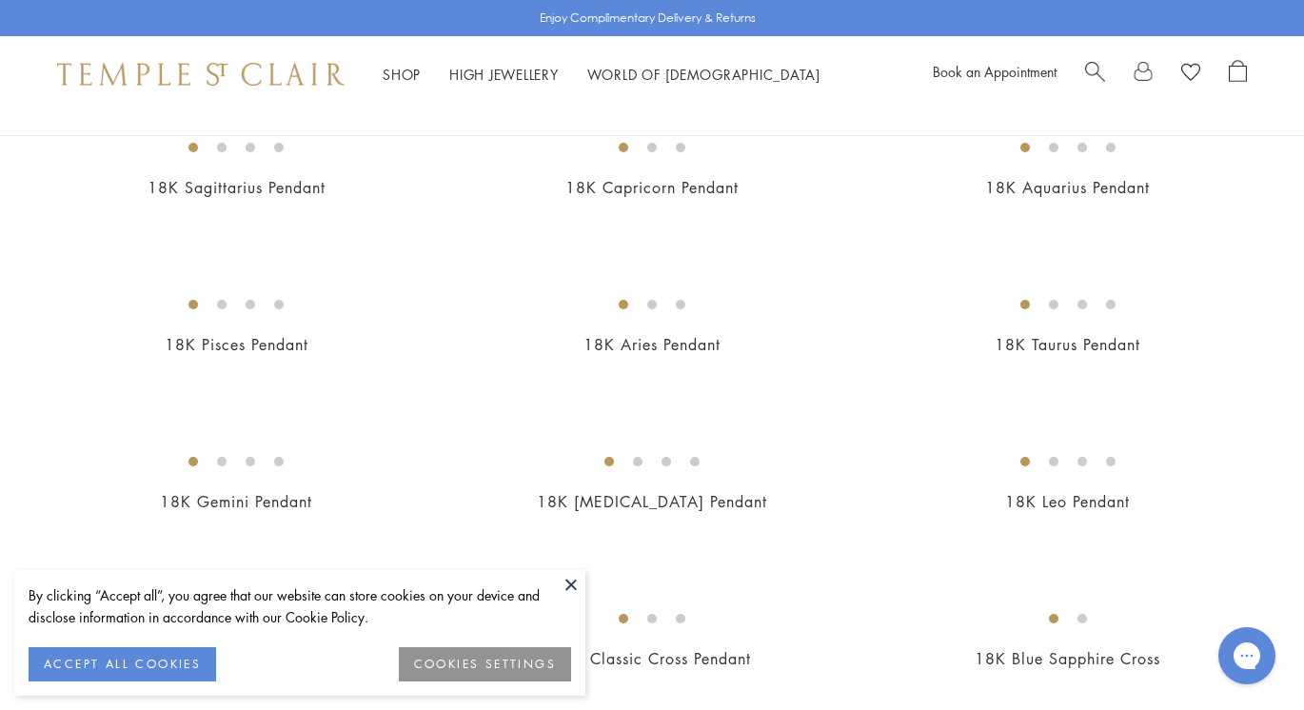
click at [569, 582] on button at bounding box center [571, 584] width 29 height 29
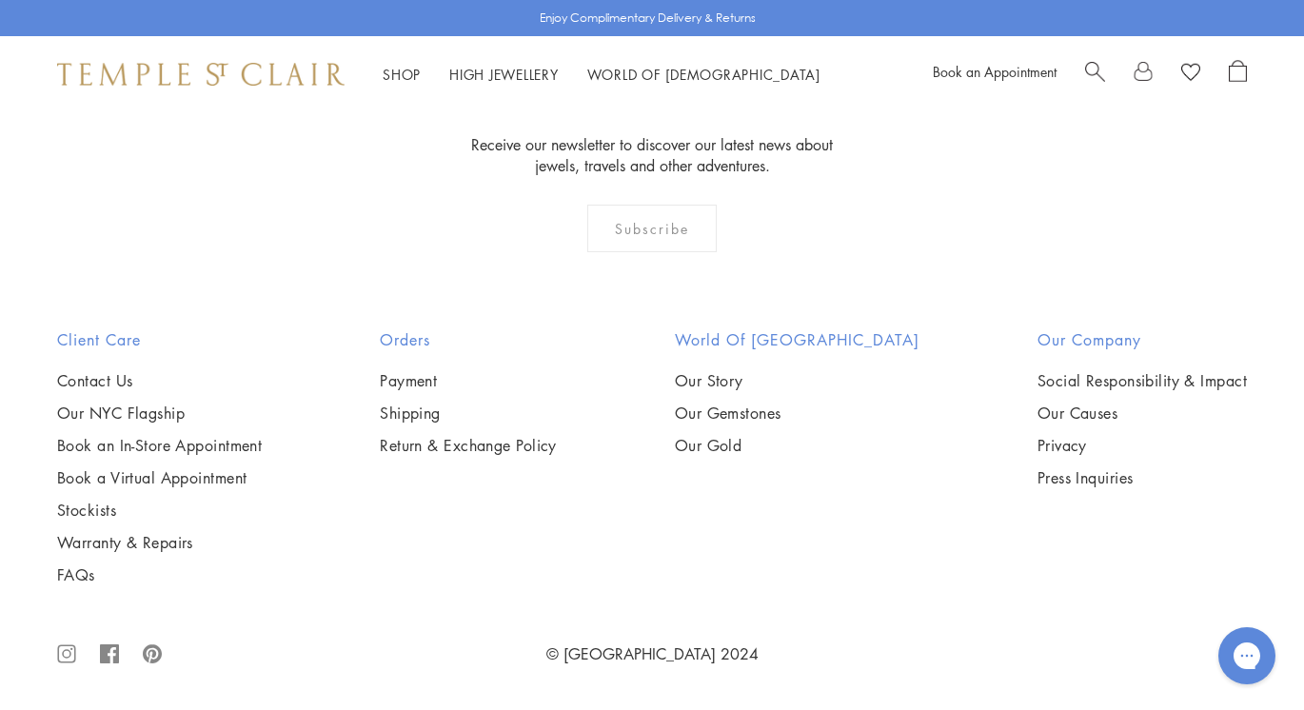
scroll to position [9557, 0]
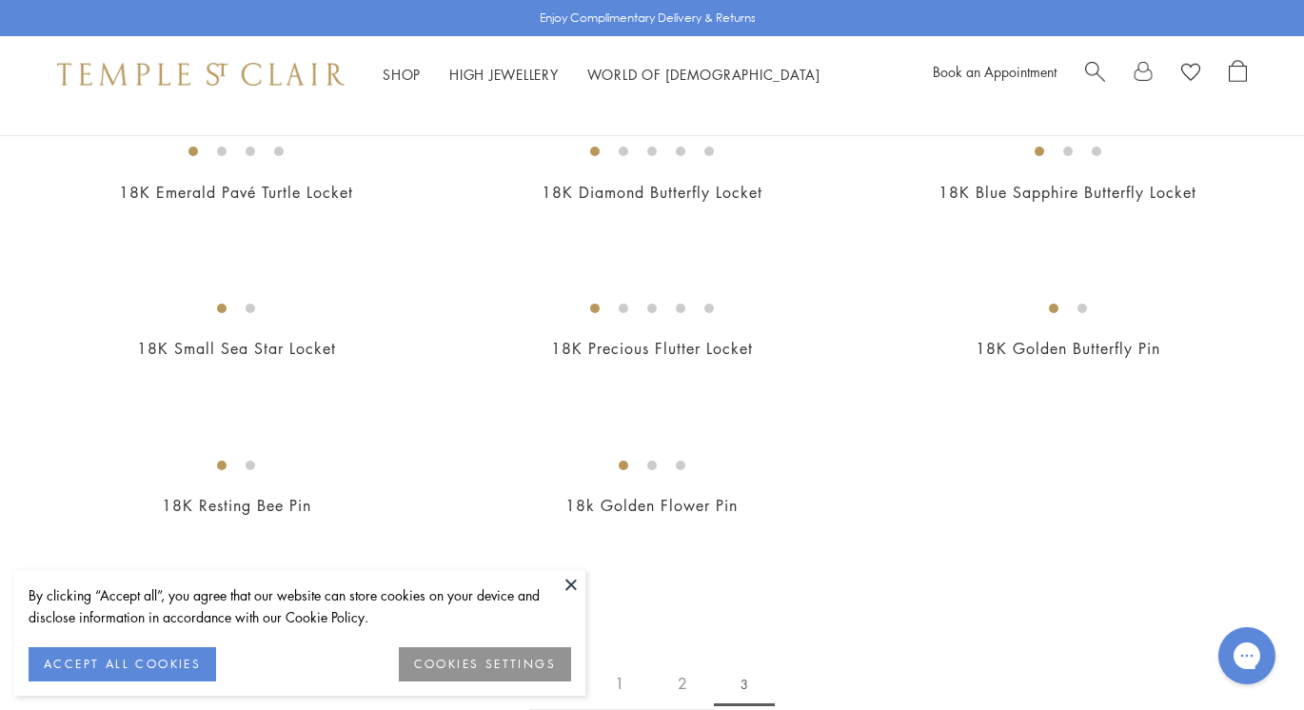
scroll to position [228, 0]
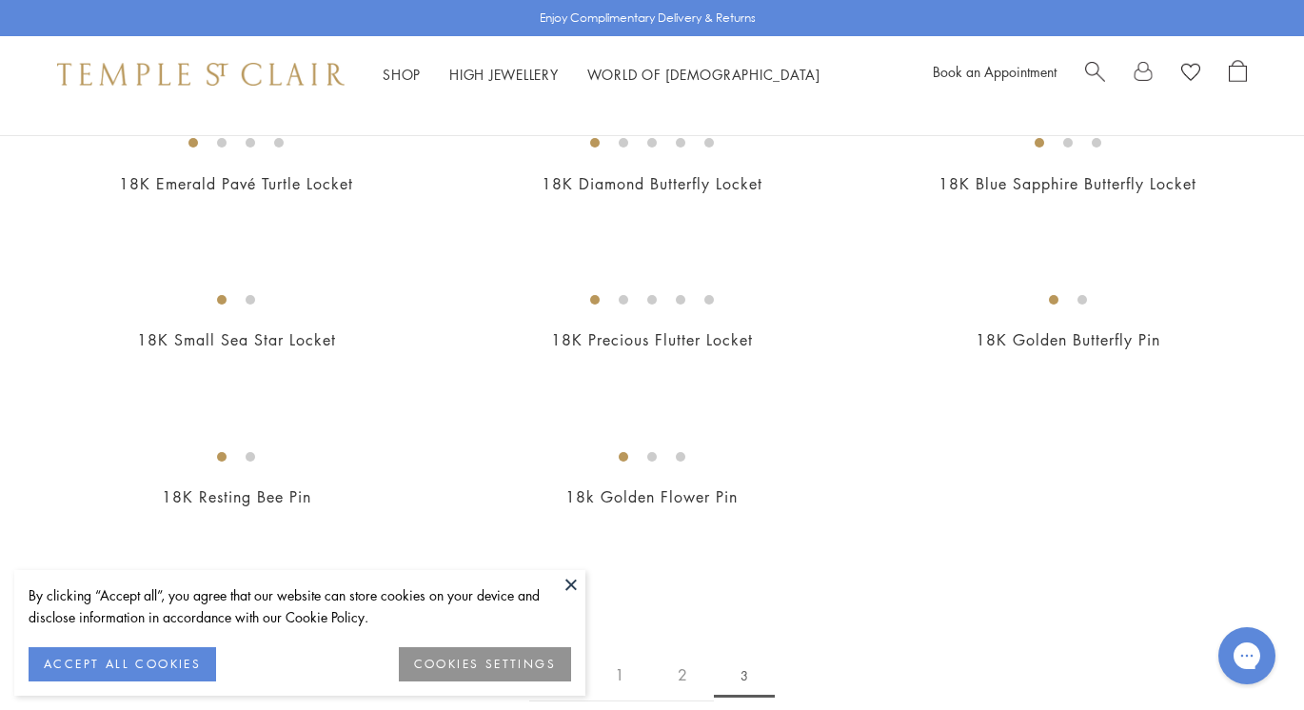
click at [573, 589] on button at bounding box center [571, 584] width 29 height 29
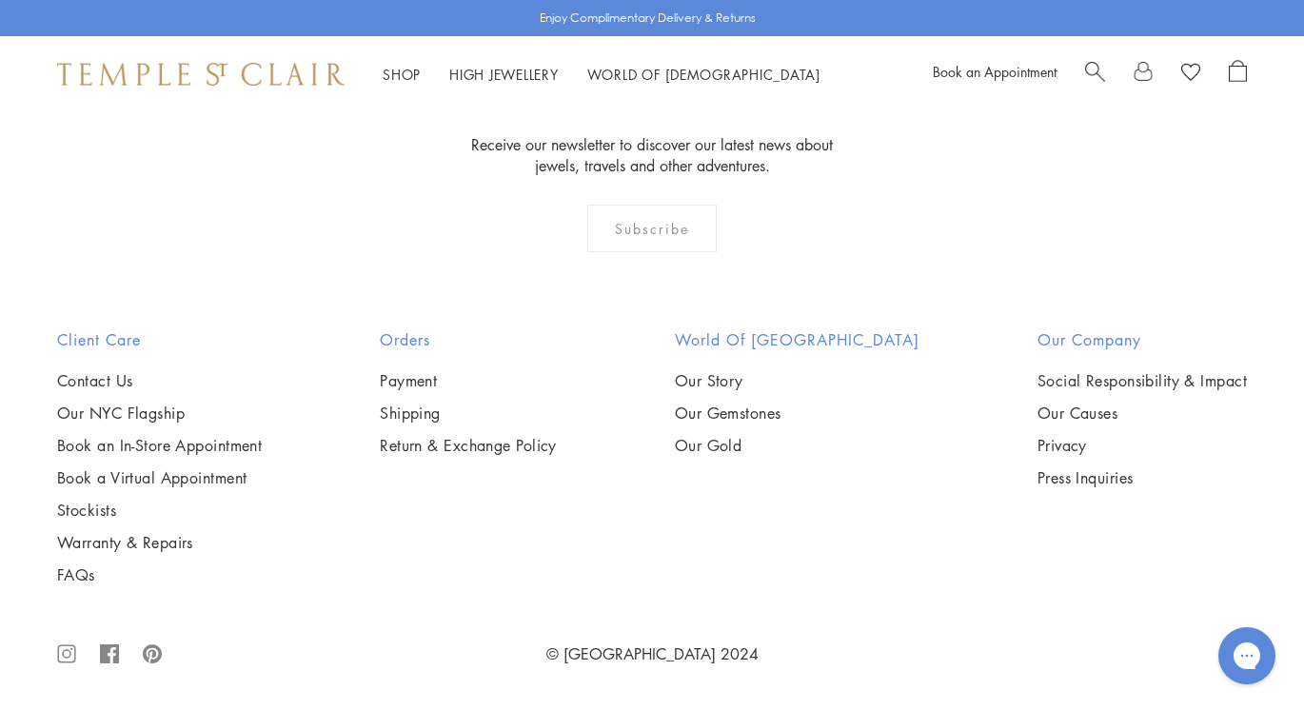
scroll to position [1713, 0]
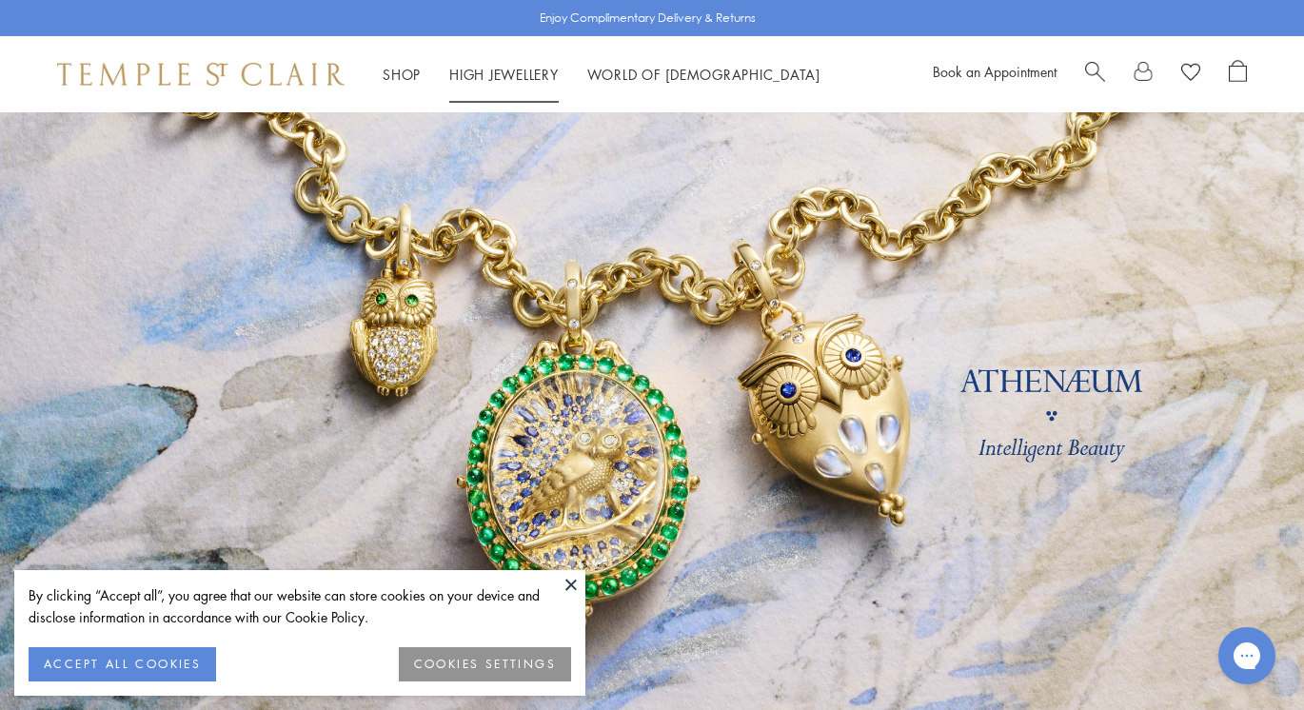
click at [521, 78] on link "High Jewellery High Jewellery" at bounding box center [503, 74] width 109 height 19
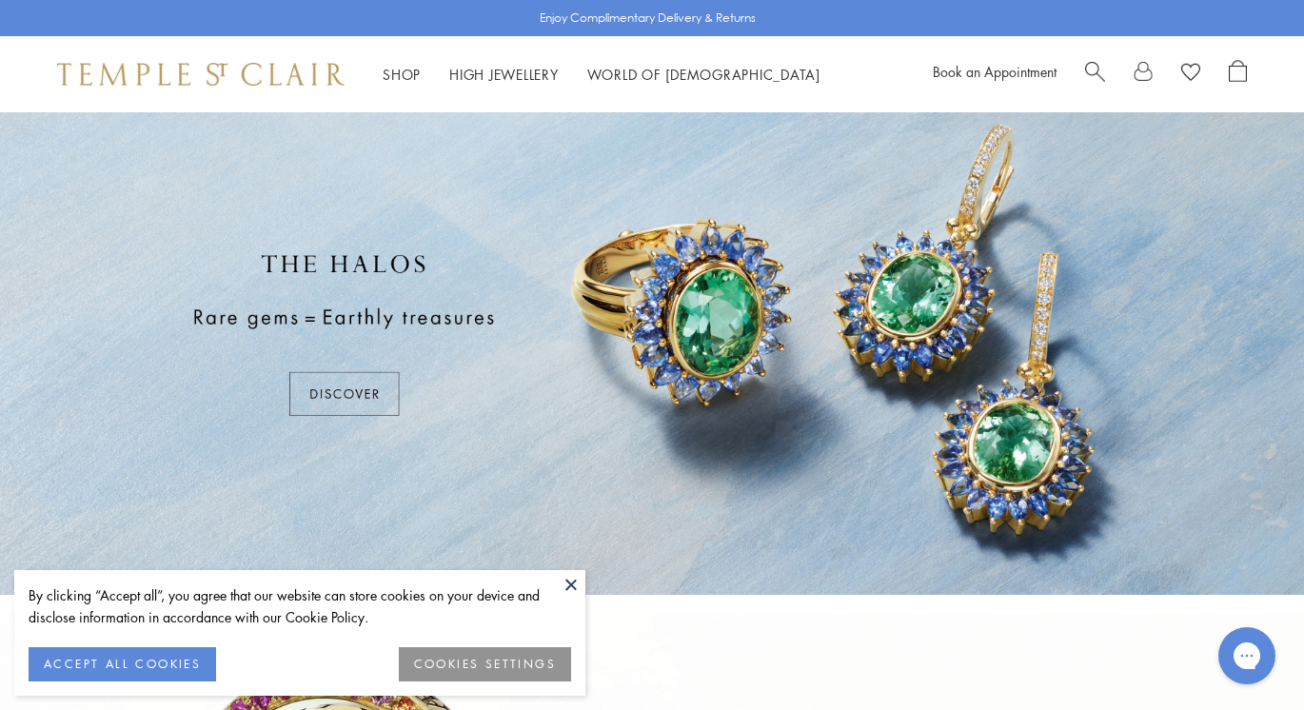
scroll to position [76, 0]
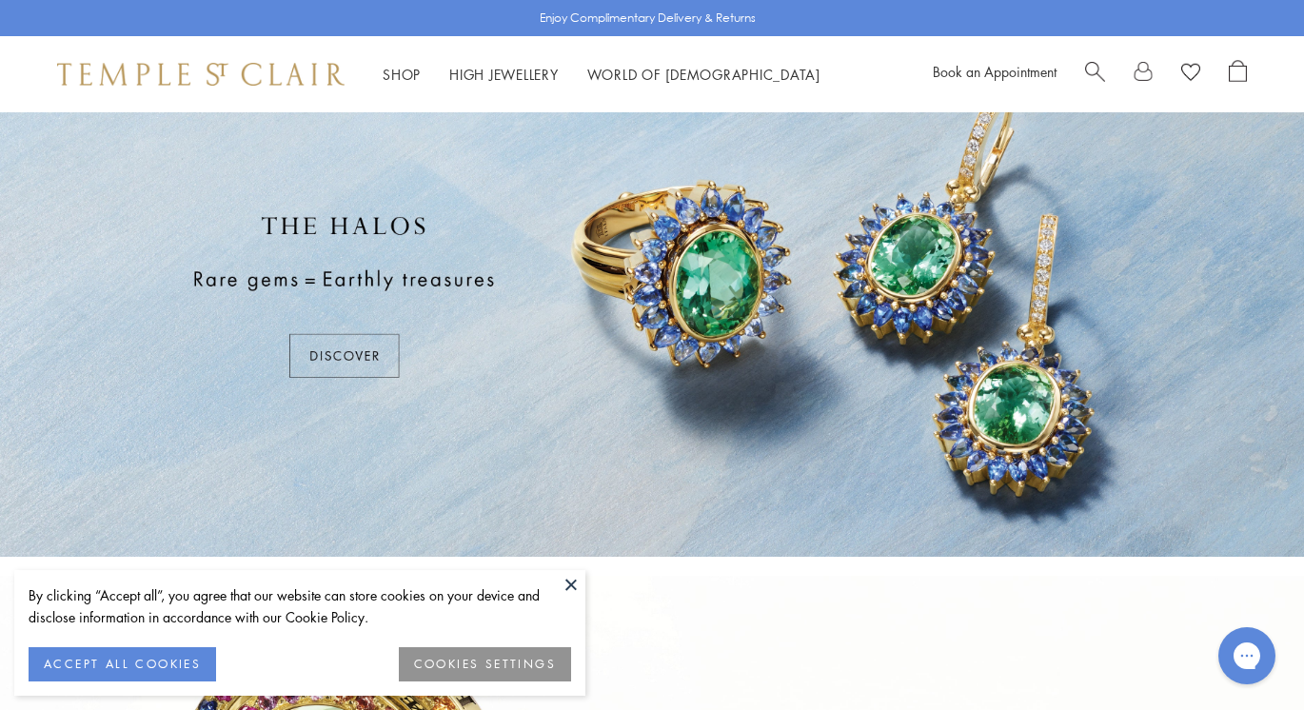
click at [571, 587] on button at bounding box center [571, 584] width 29 height 29
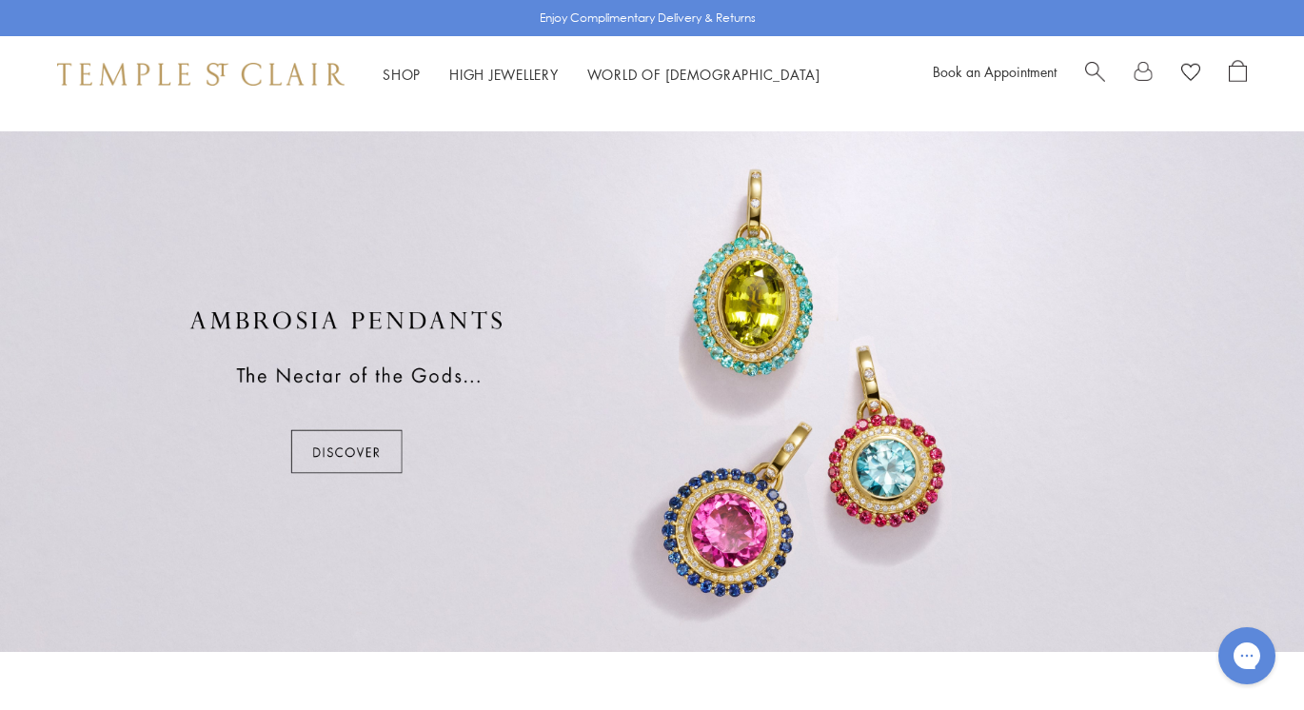
scroll to position [1066, 0]
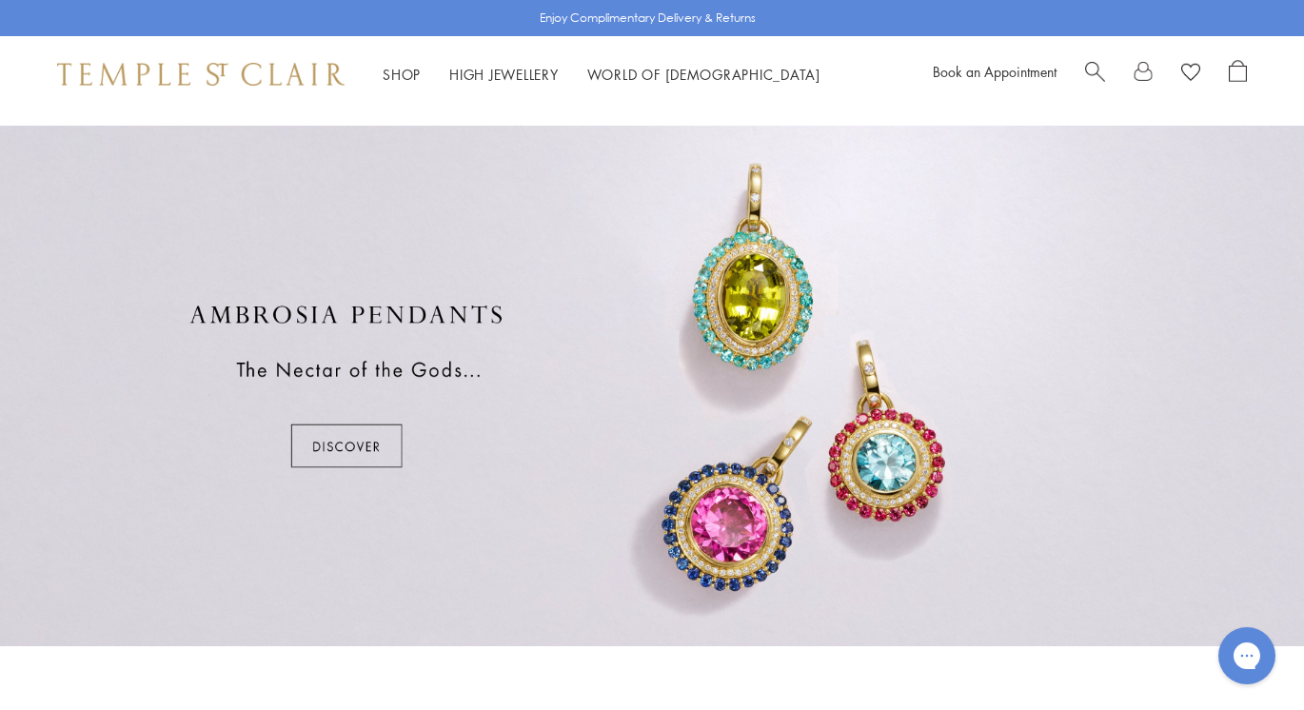
click at [340, 446] on div at bounding box center [652, 386] width 1304 height 521
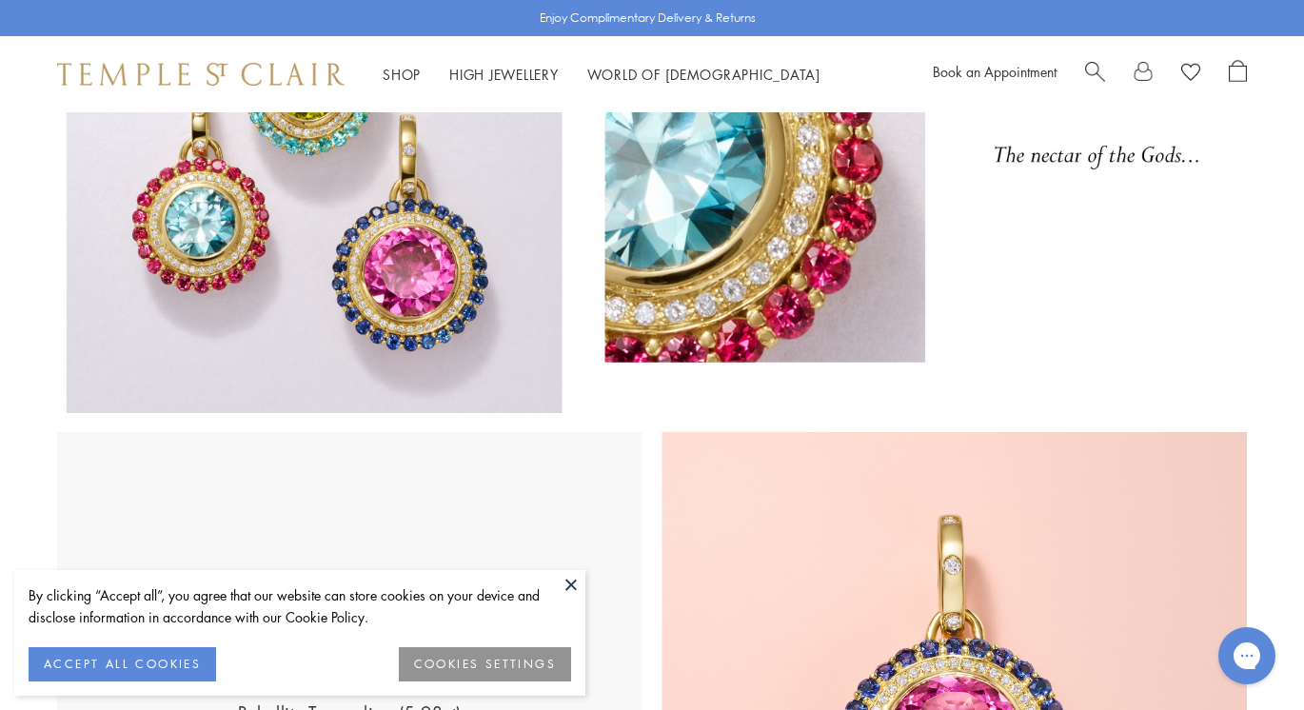
scroll to position [343, 0]
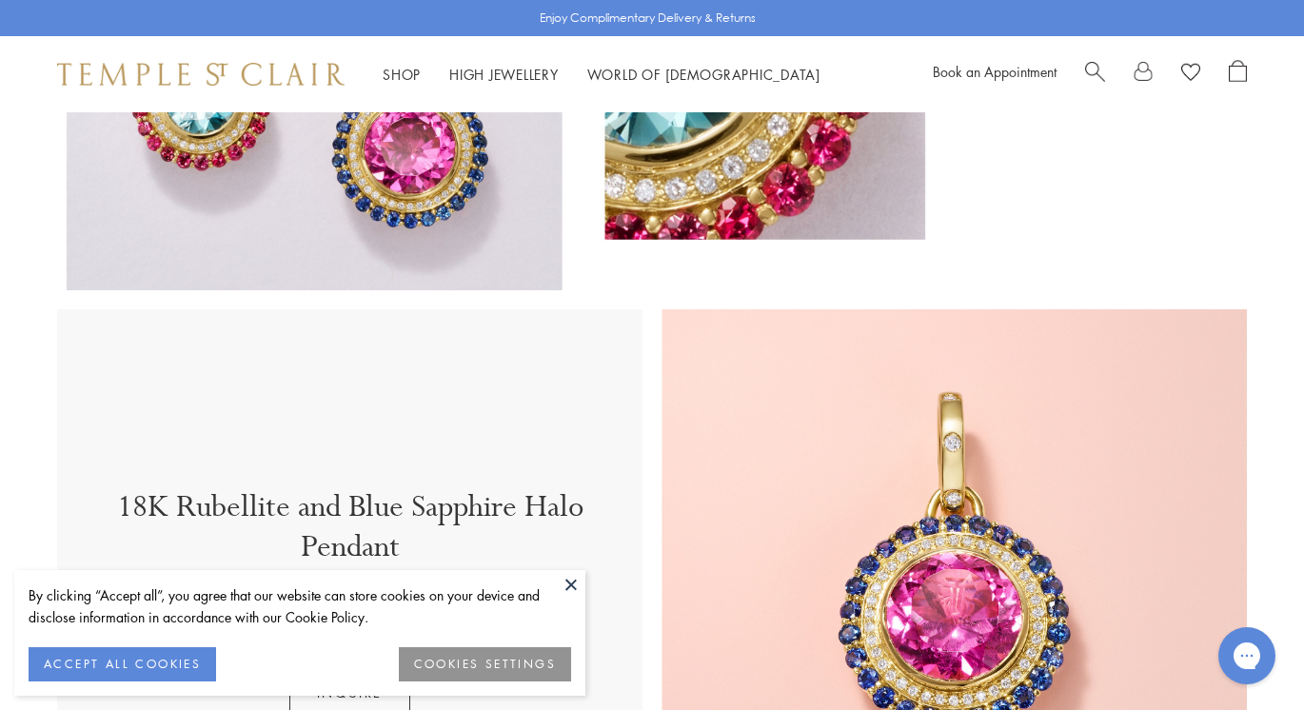
click at [560, 578] on button at bounding box center [571, 584] width 29 height 29
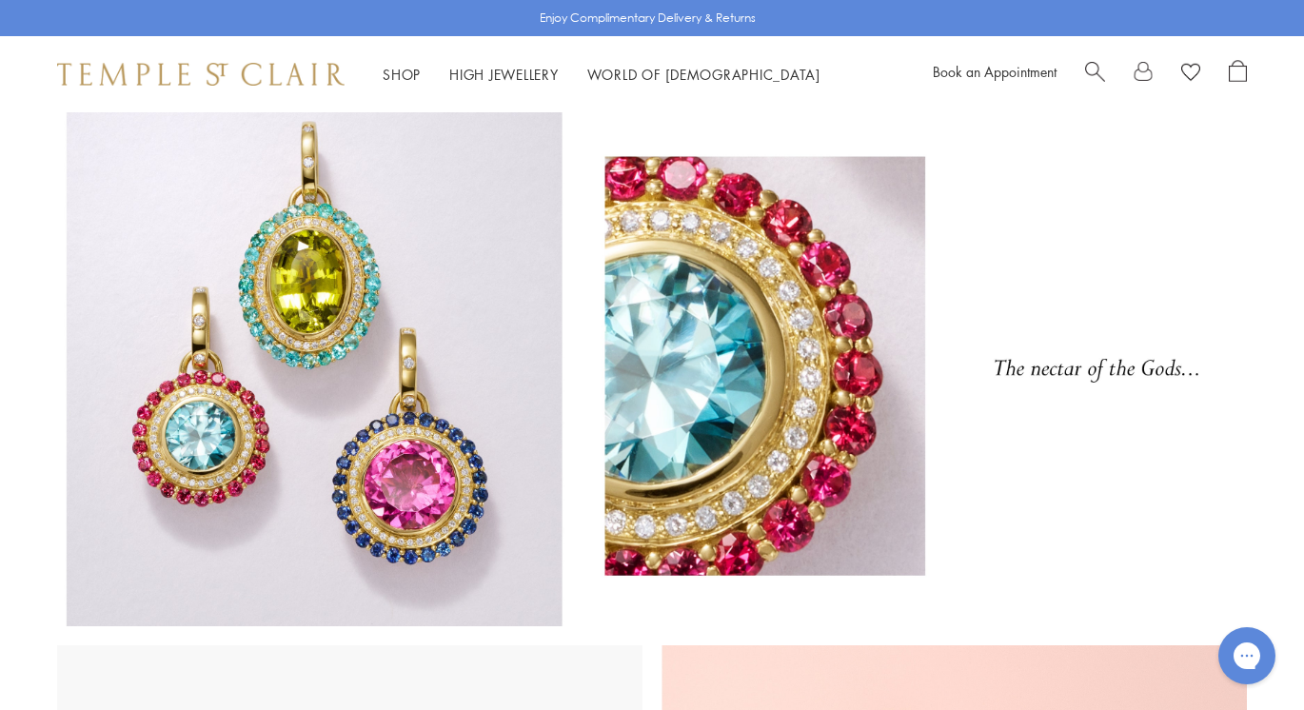
scroll to position [0, 0]
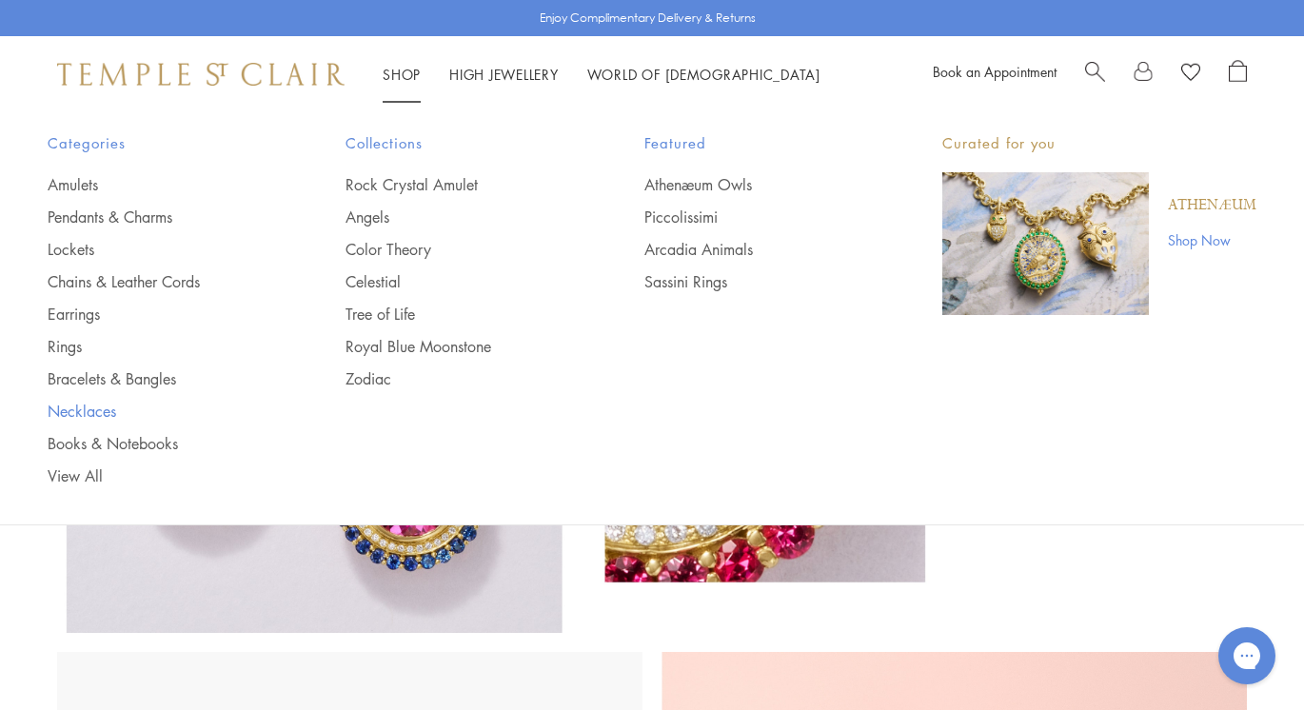
click at [74, 406] on link "Necklaces" at bounding box center [159, 411] width 222 height 21
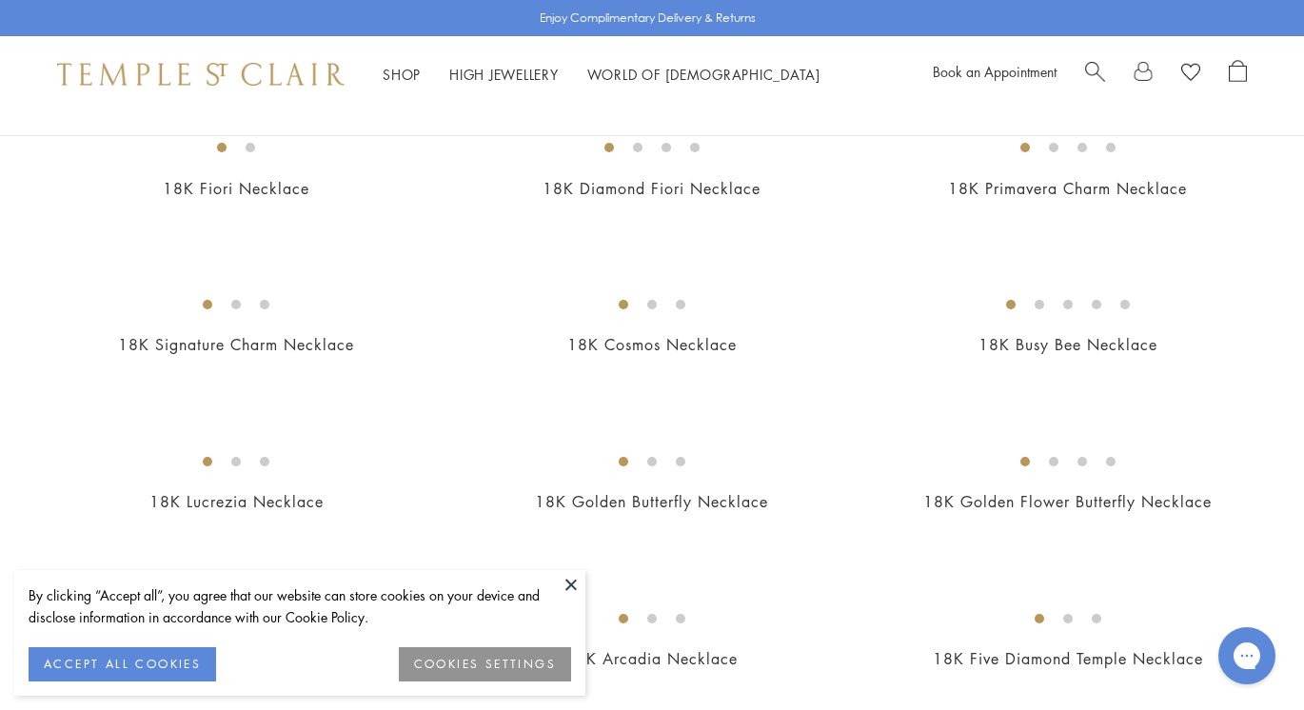
scroll to position [267, 0]
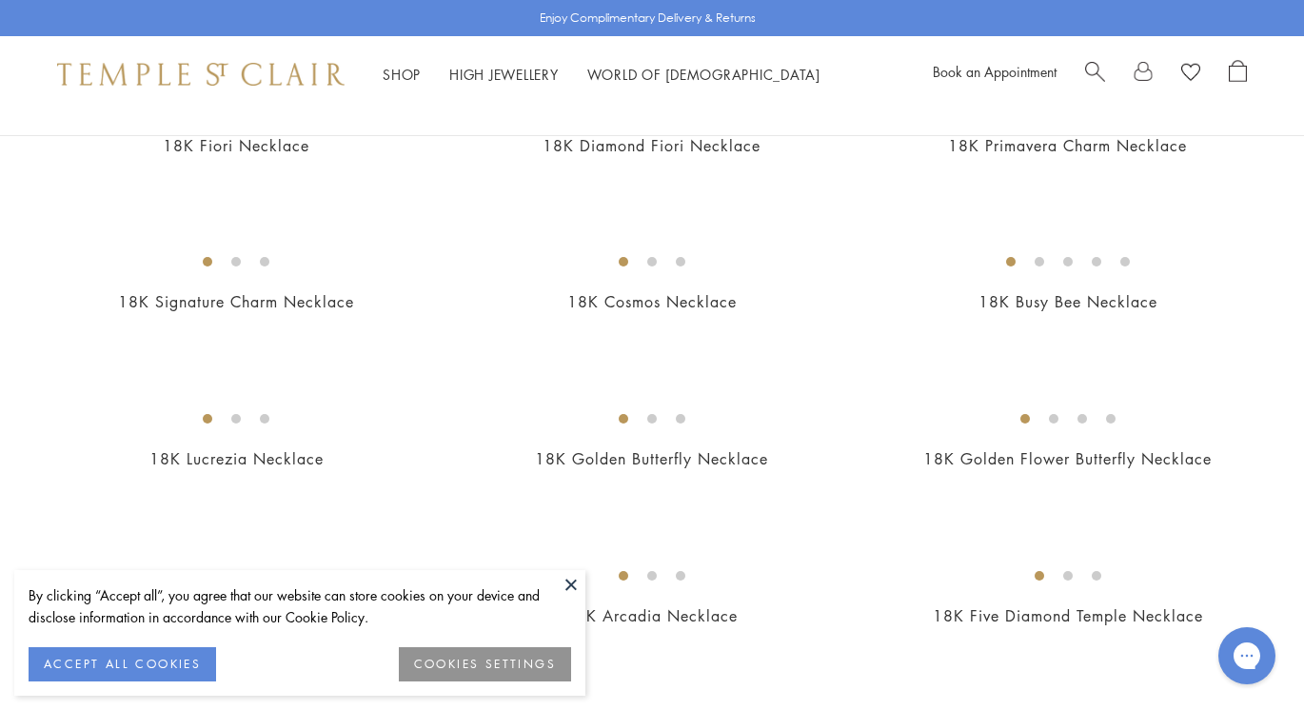
click at [569, 584] on button at bounding box center [571, 584] width 29 height 29
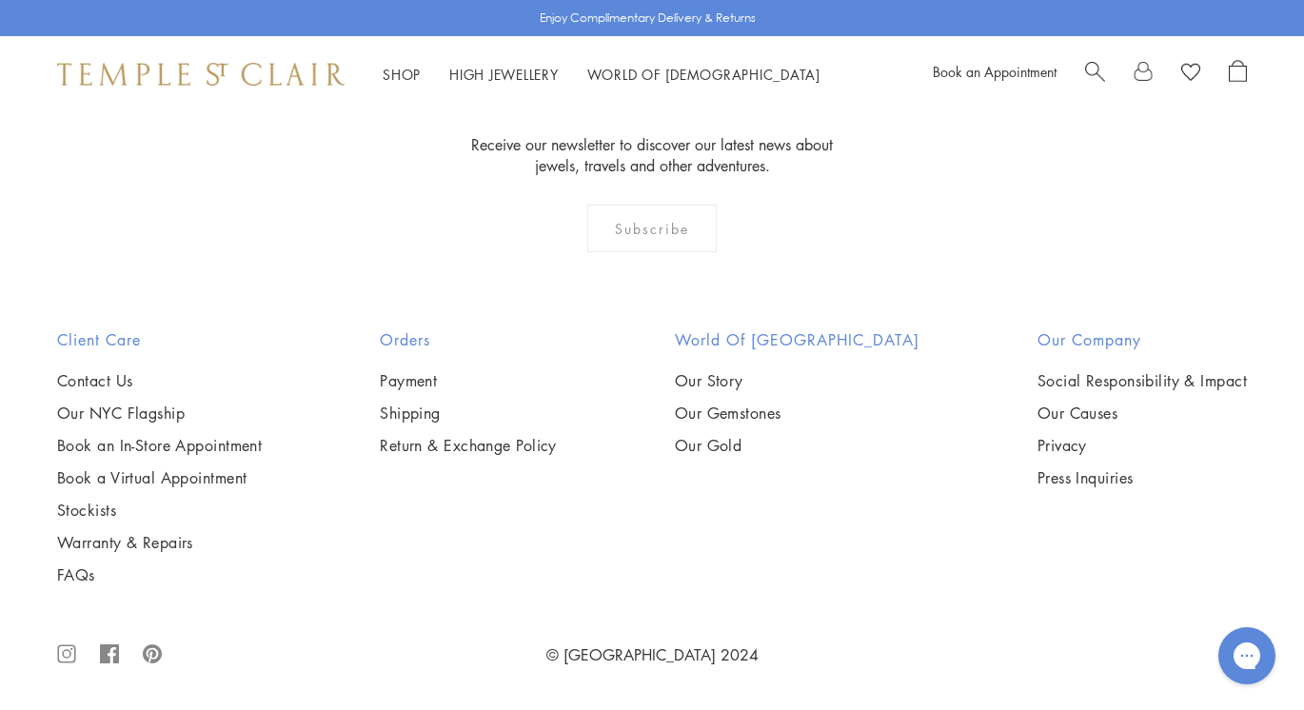
scroll to position [6625, 0]
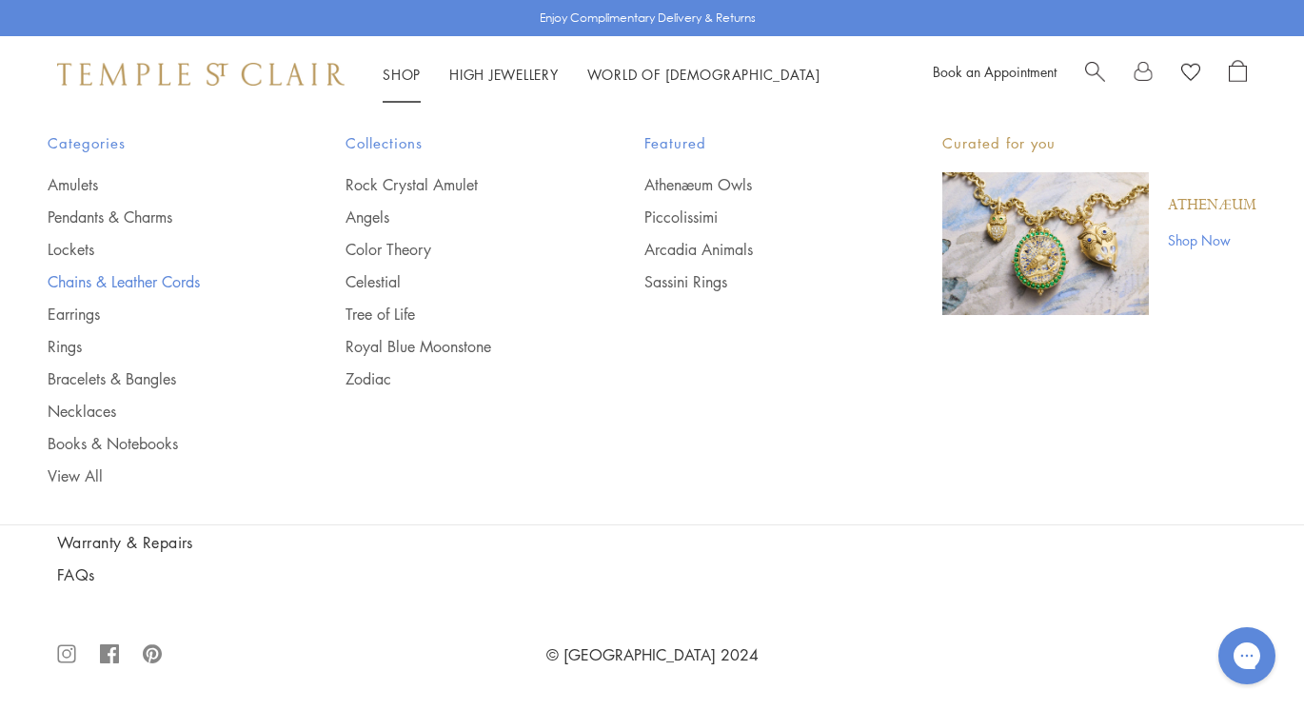
click at [90, 276] on link "Chains & Leather Cords" at bounding box center [159, 281] width 222 height 21
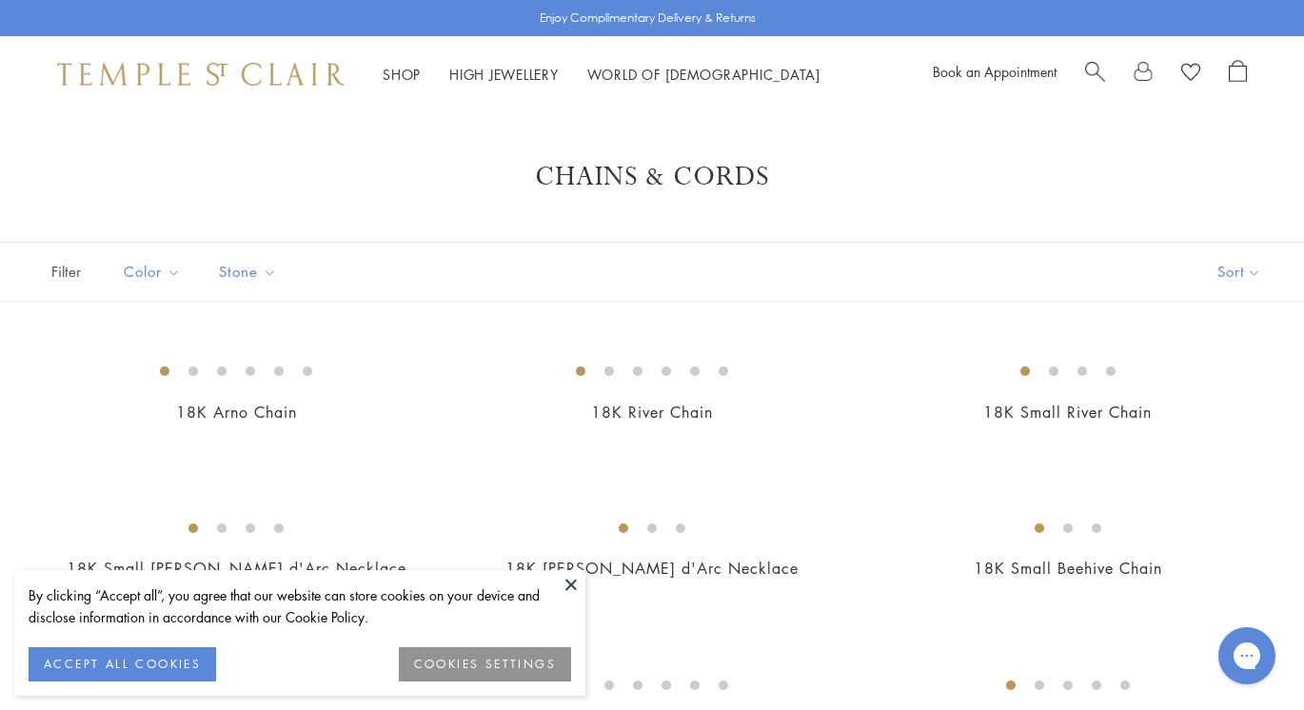
click at [570, 583] on button at bounding box center [571, 584] width 29 height 29
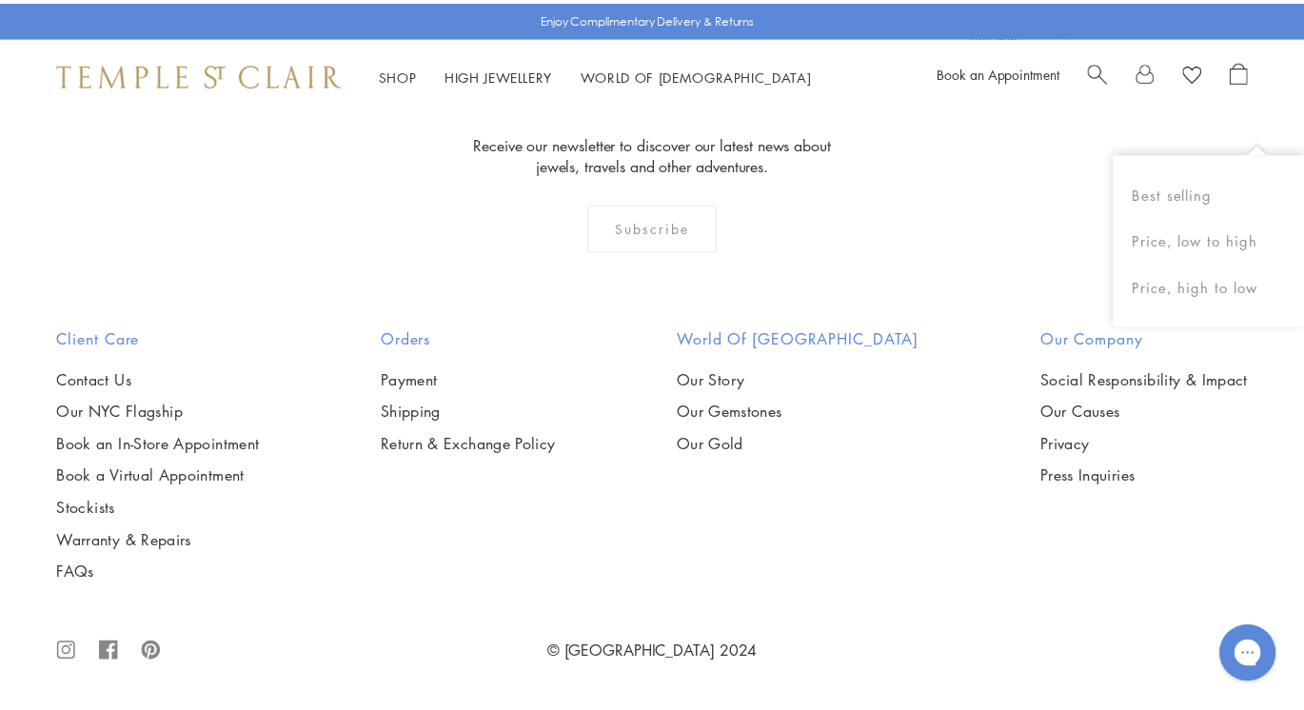
scroll to position [4188, 0]
